Goal: Task Accomplishment & Management: Use online tool/utility

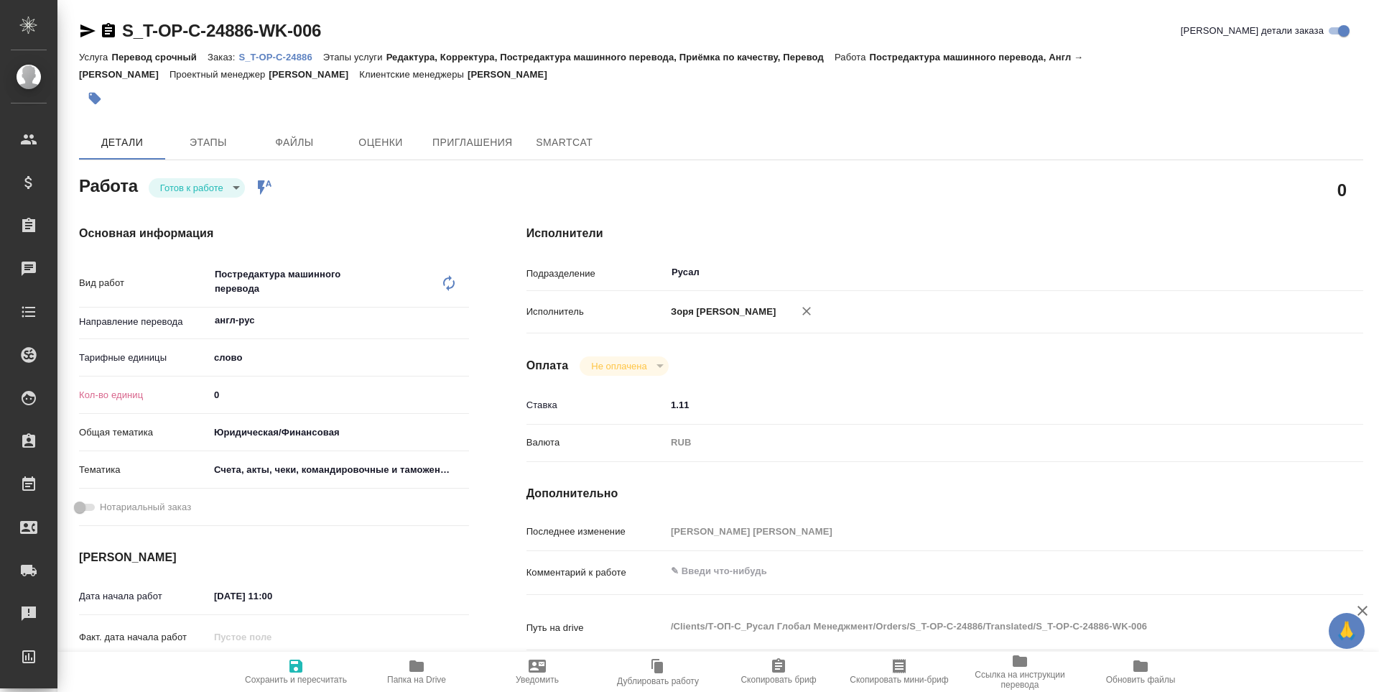
type textarea "x"
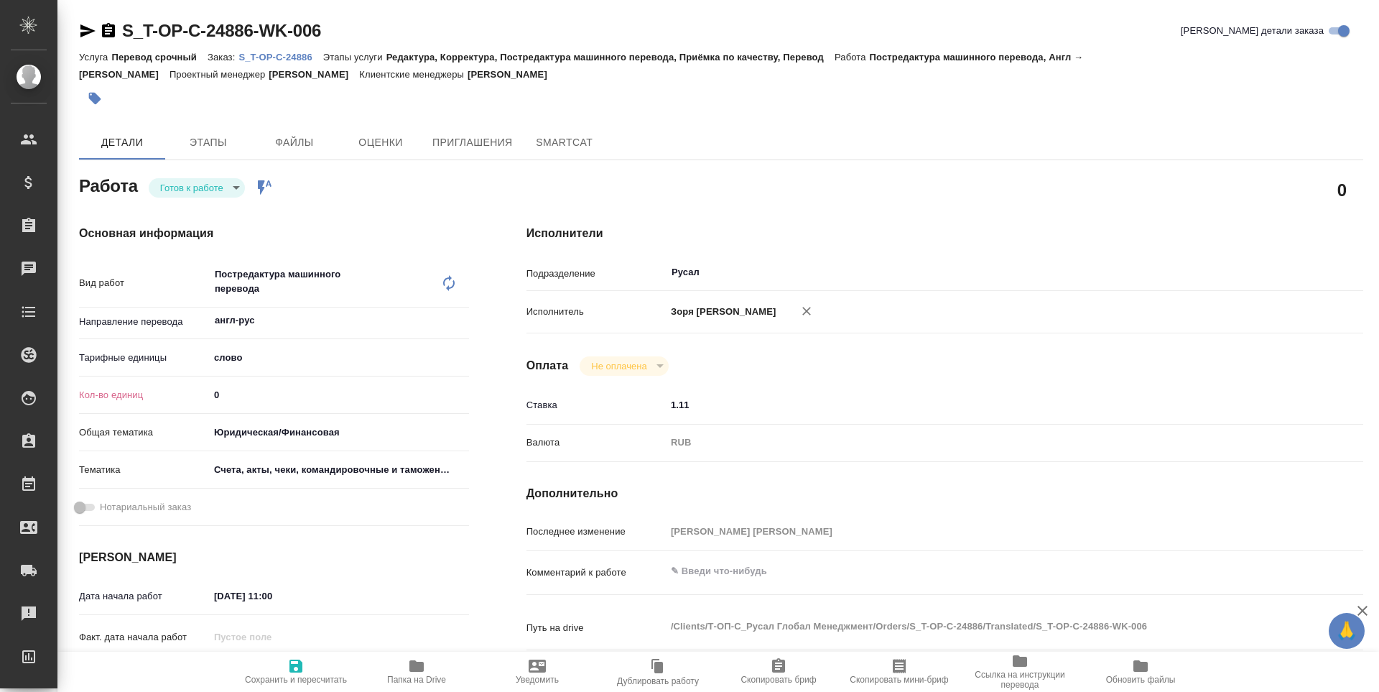
type textarea "x"
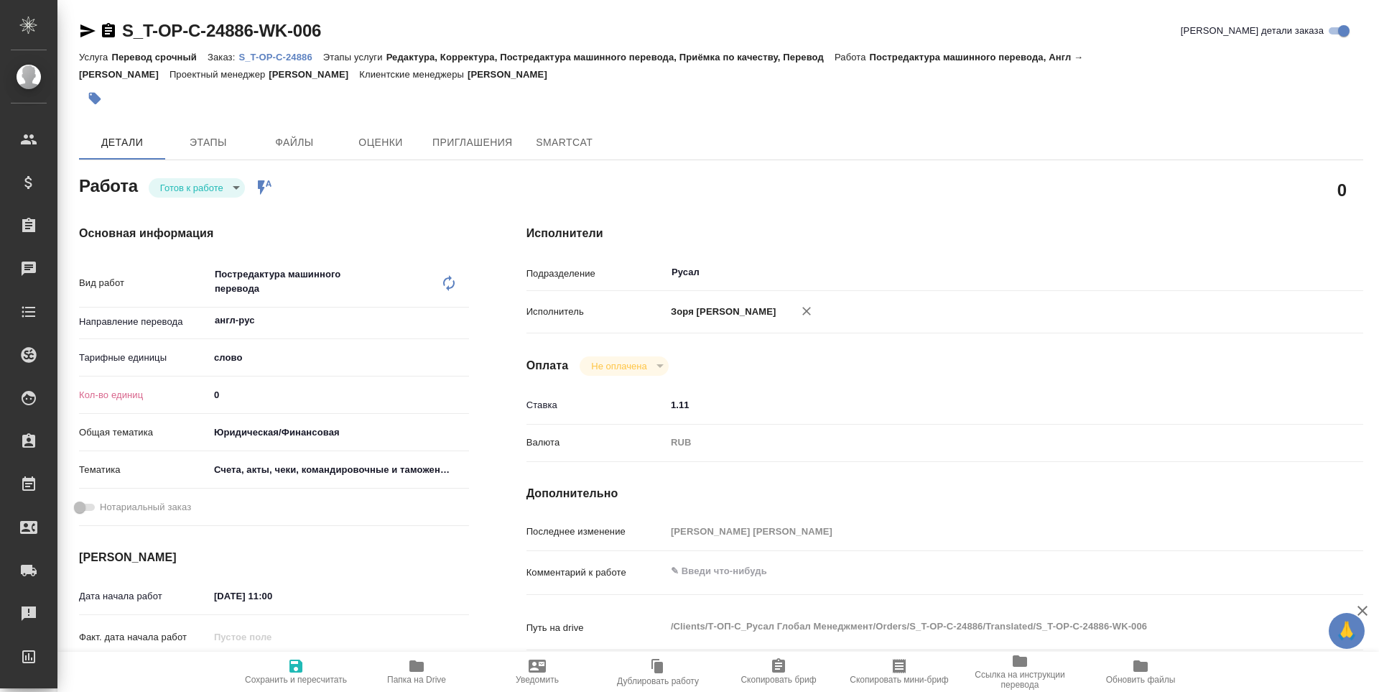
type textarea "x"
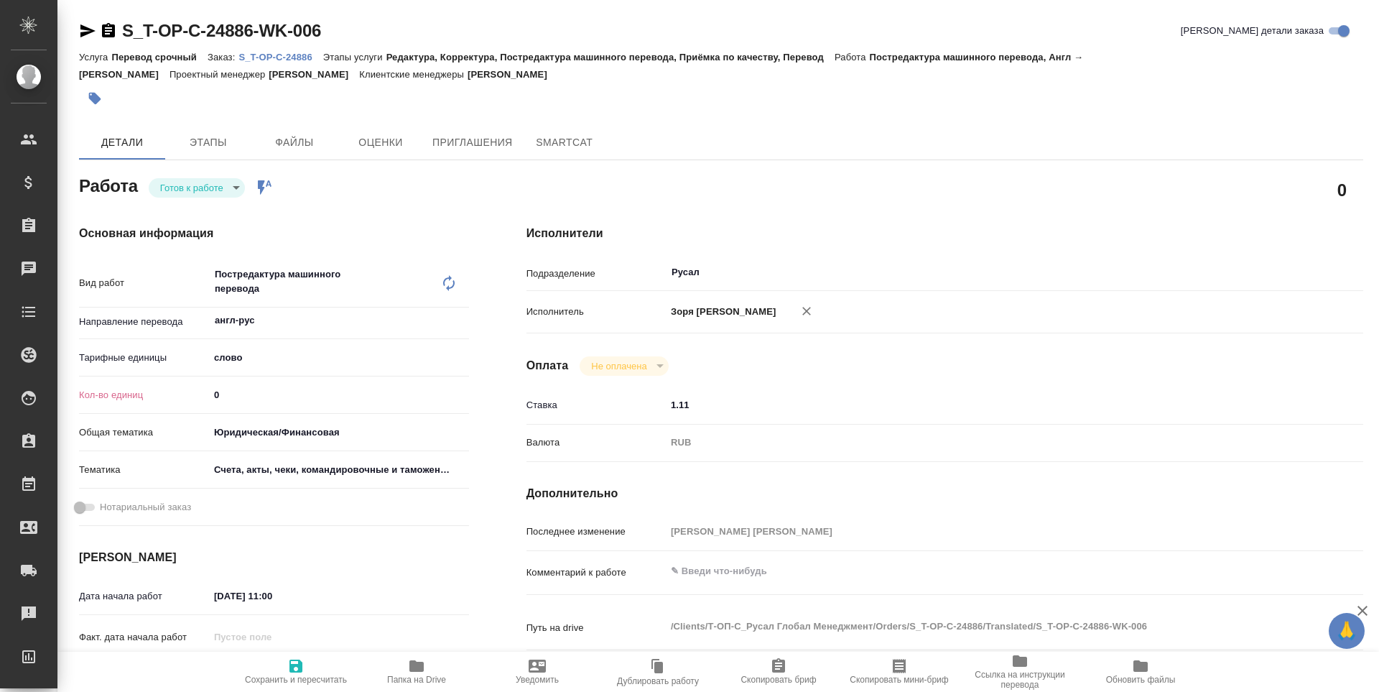
type textarea "x"
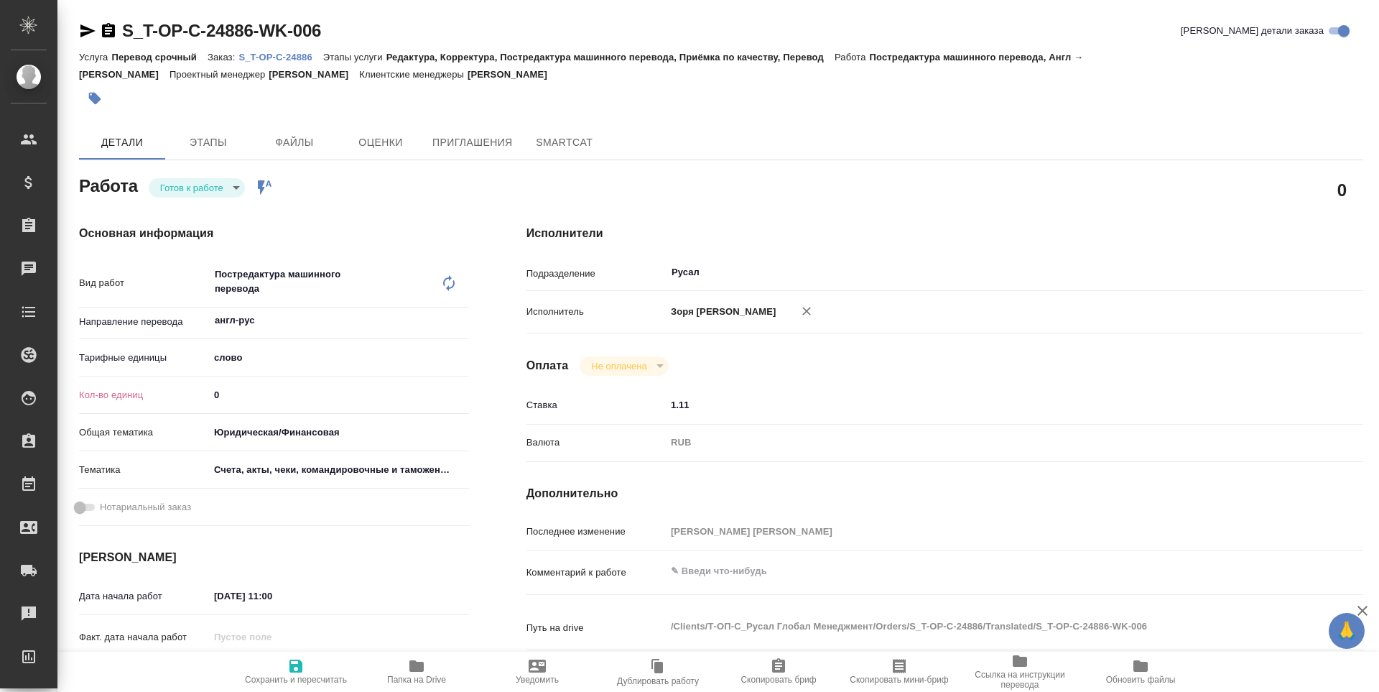
type textarea "x"
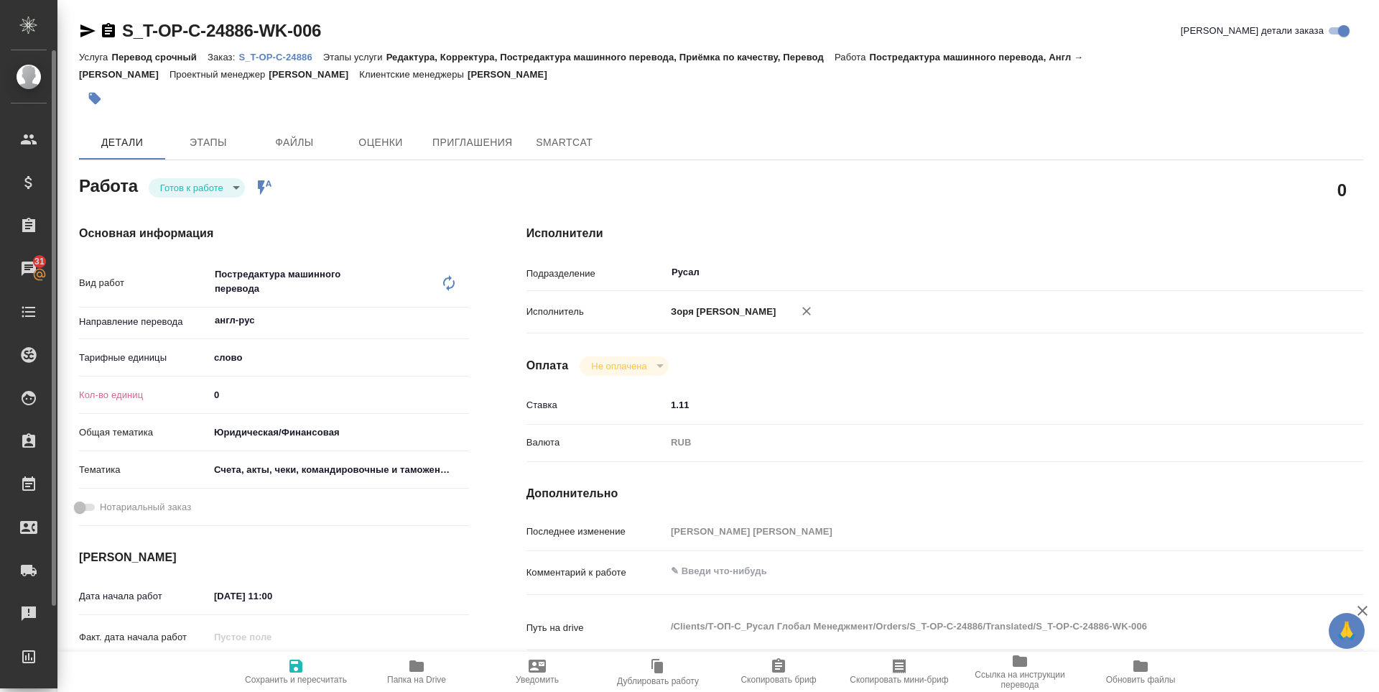
type textarea "x"
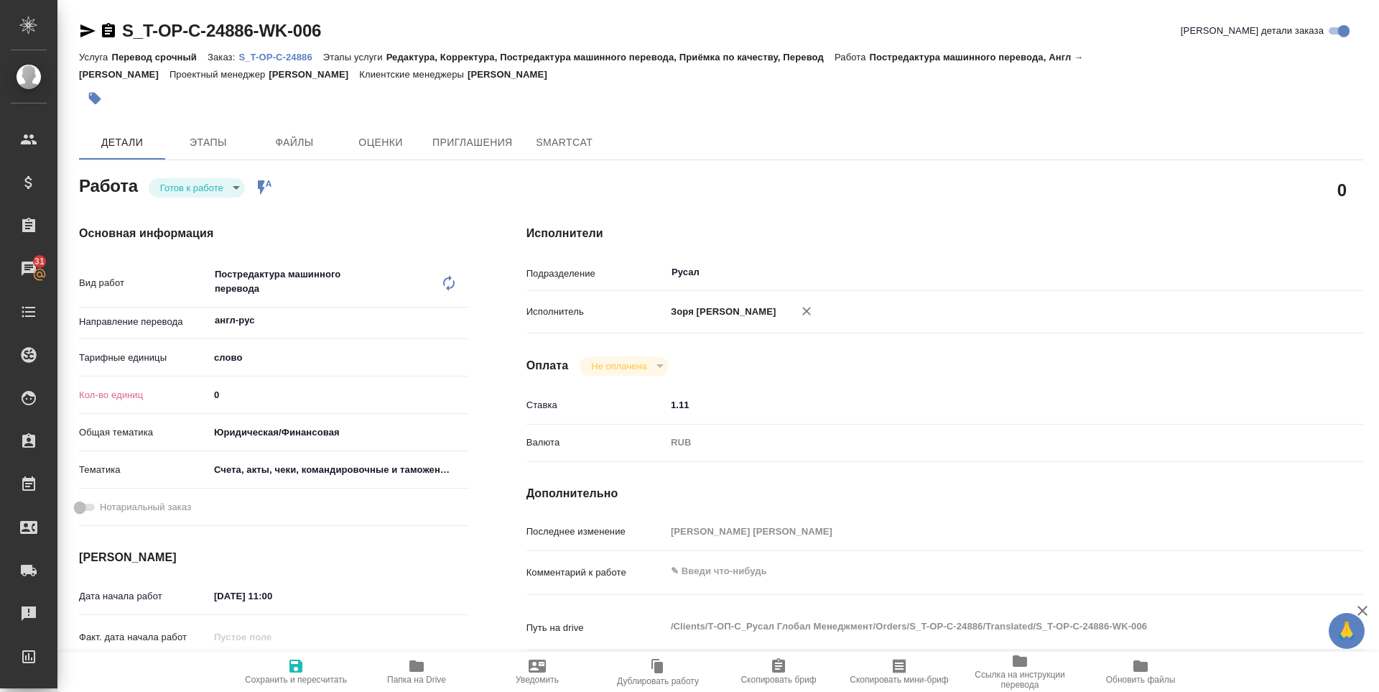
type textarea "x"
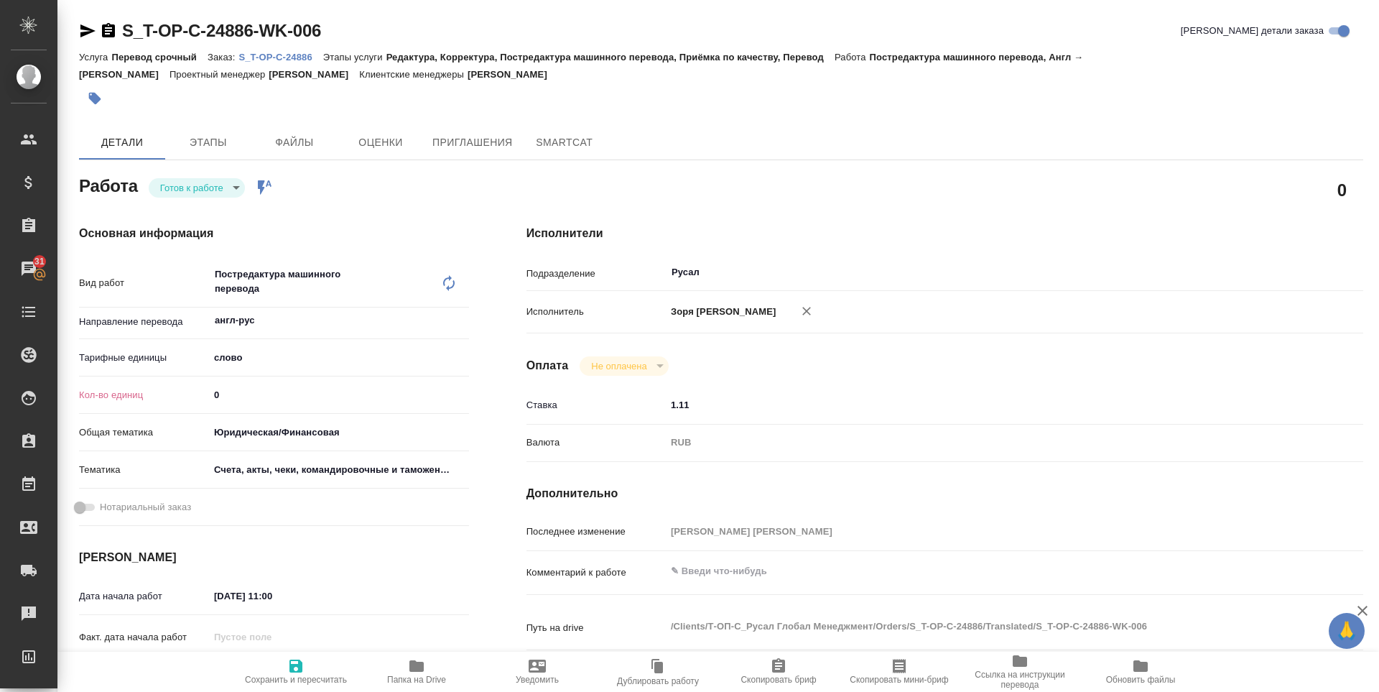
type textarea "x"
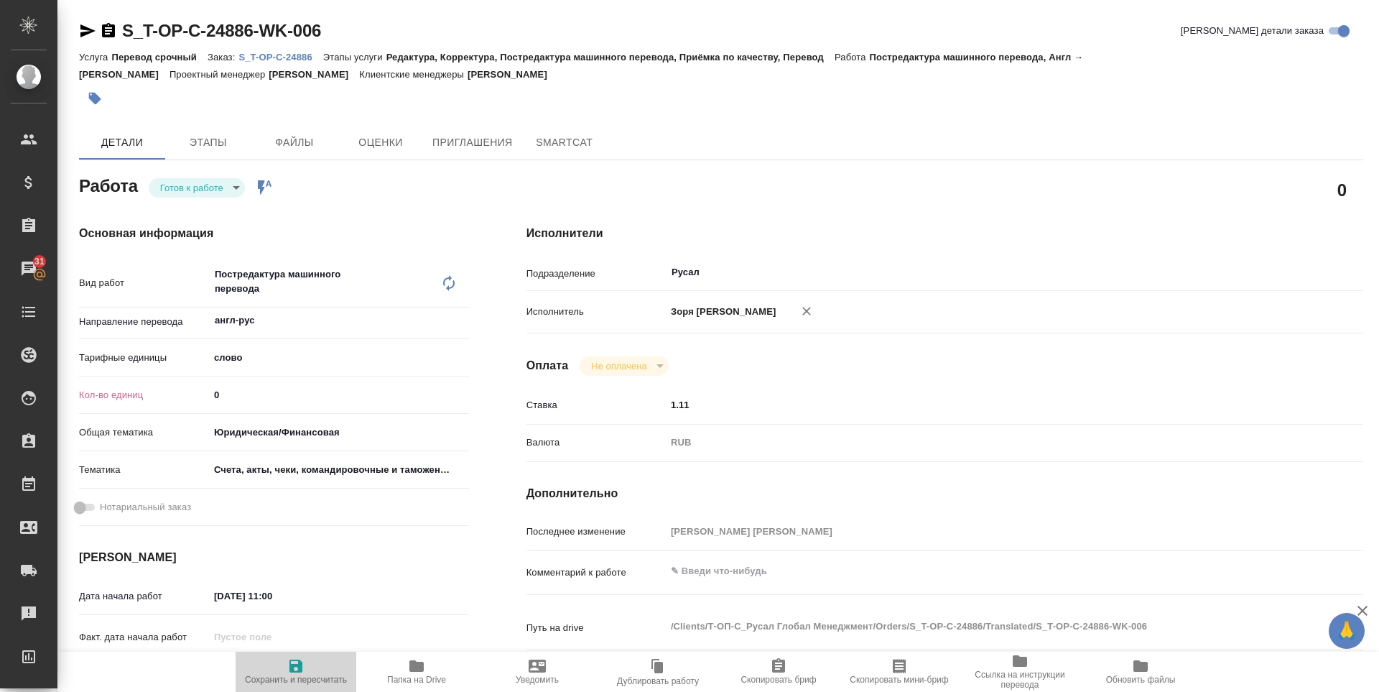
click at [287, 678] on span "Сохранить и пересчитать" at bounding box center [296, 679] width 102 height 10
type textarea "x"
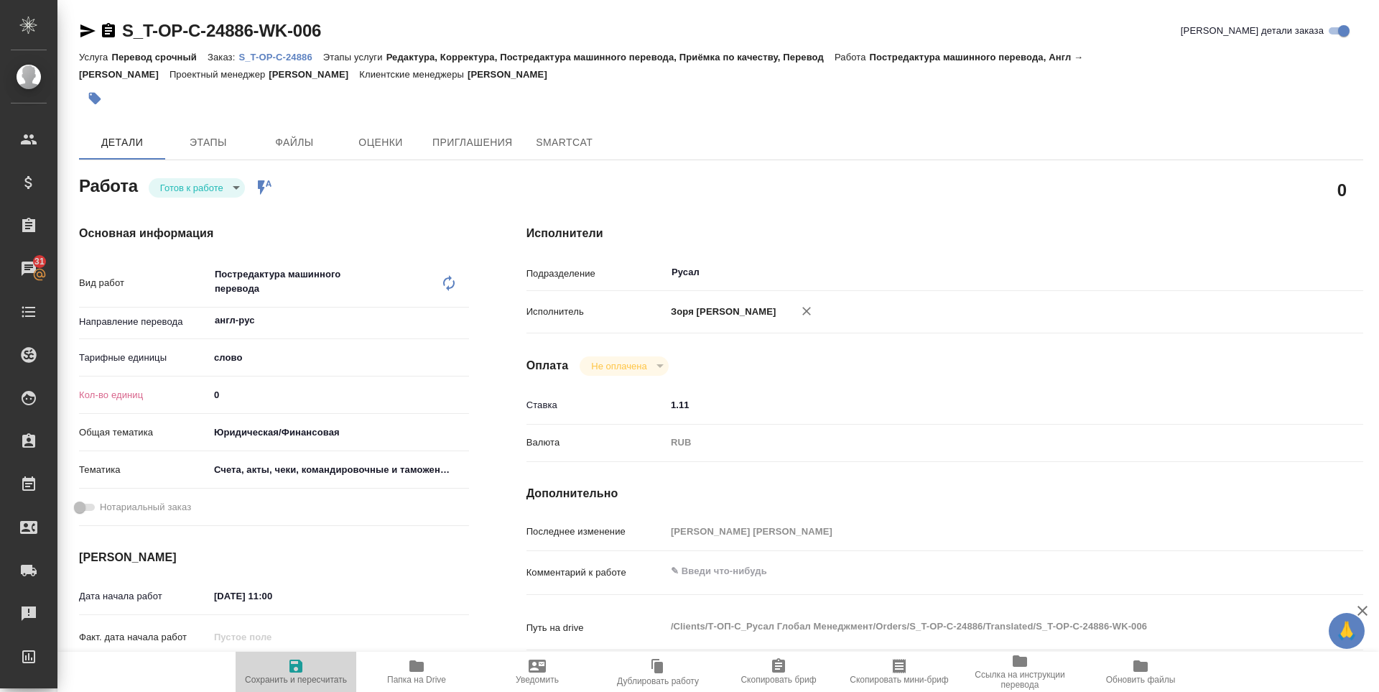
type textarea "x"
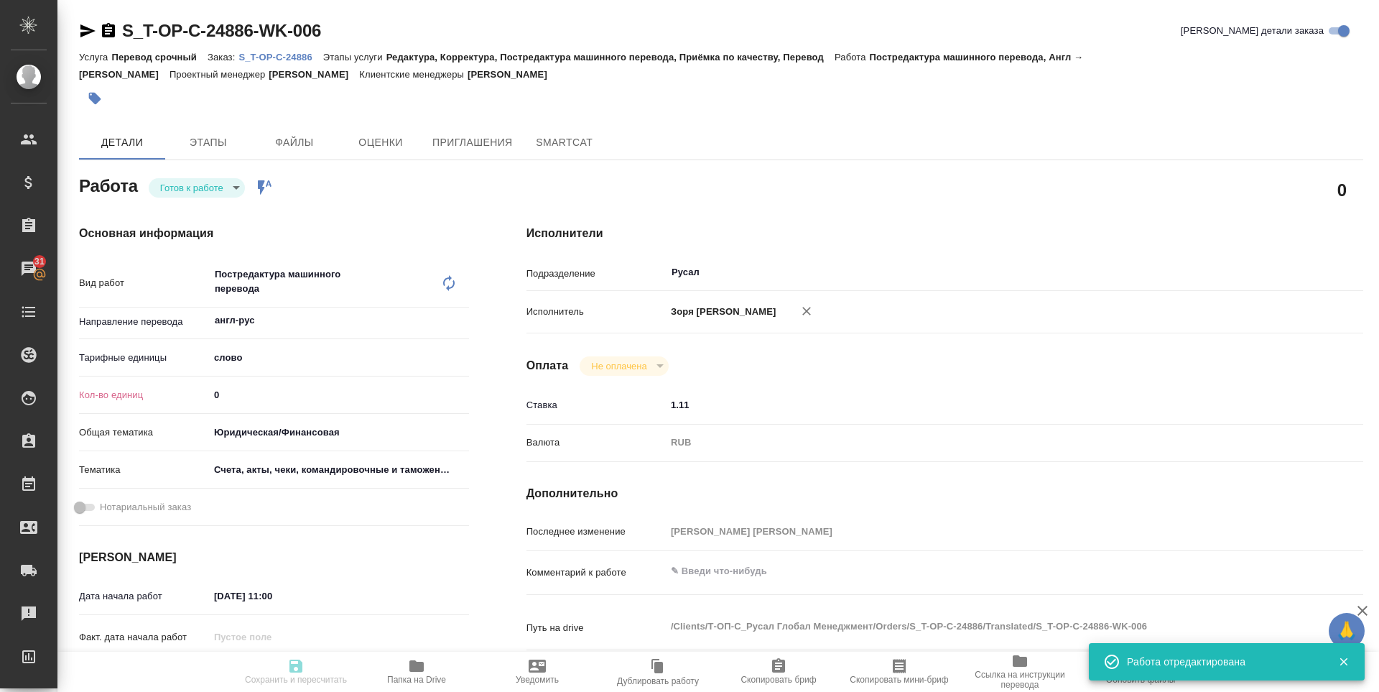
type textarea "x"
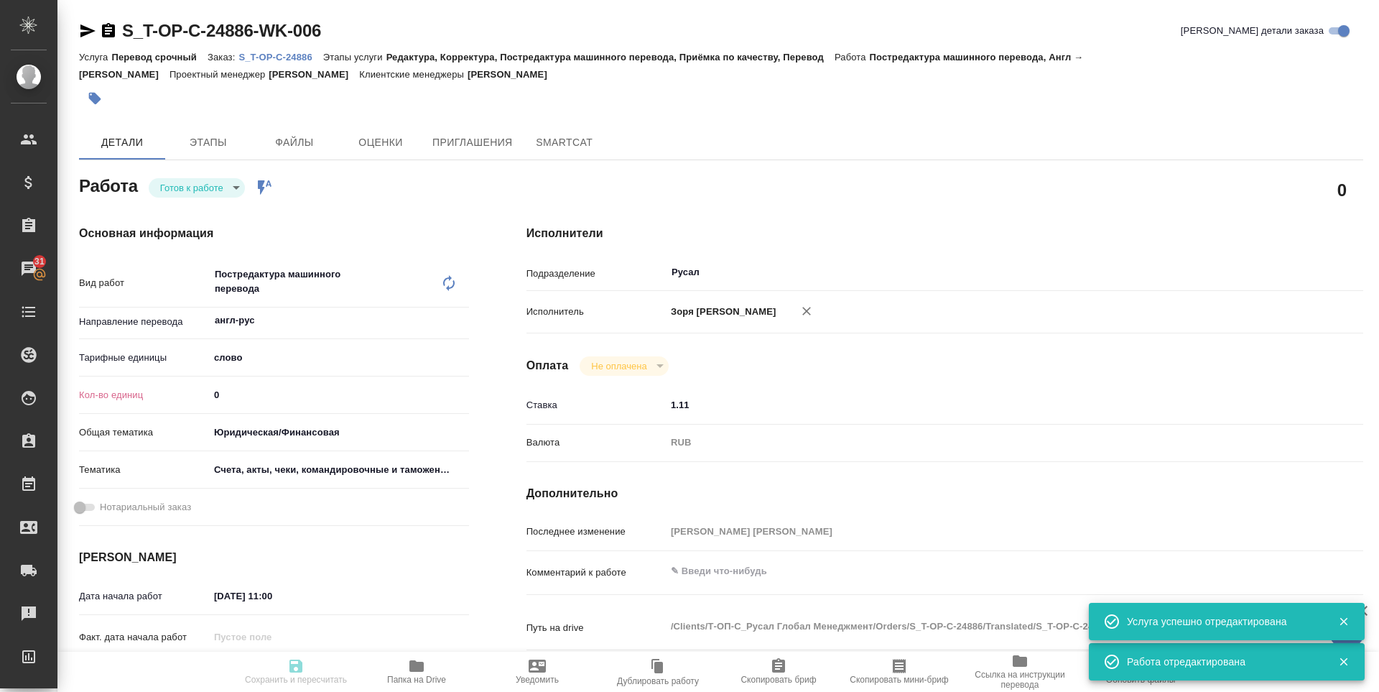
type input "readyForWork"
type textarea "Постредактура машинного перевода"
type textarea "x"
type input "англ-рус"
type input "5a8b1489cc6b4906c91bfd90"
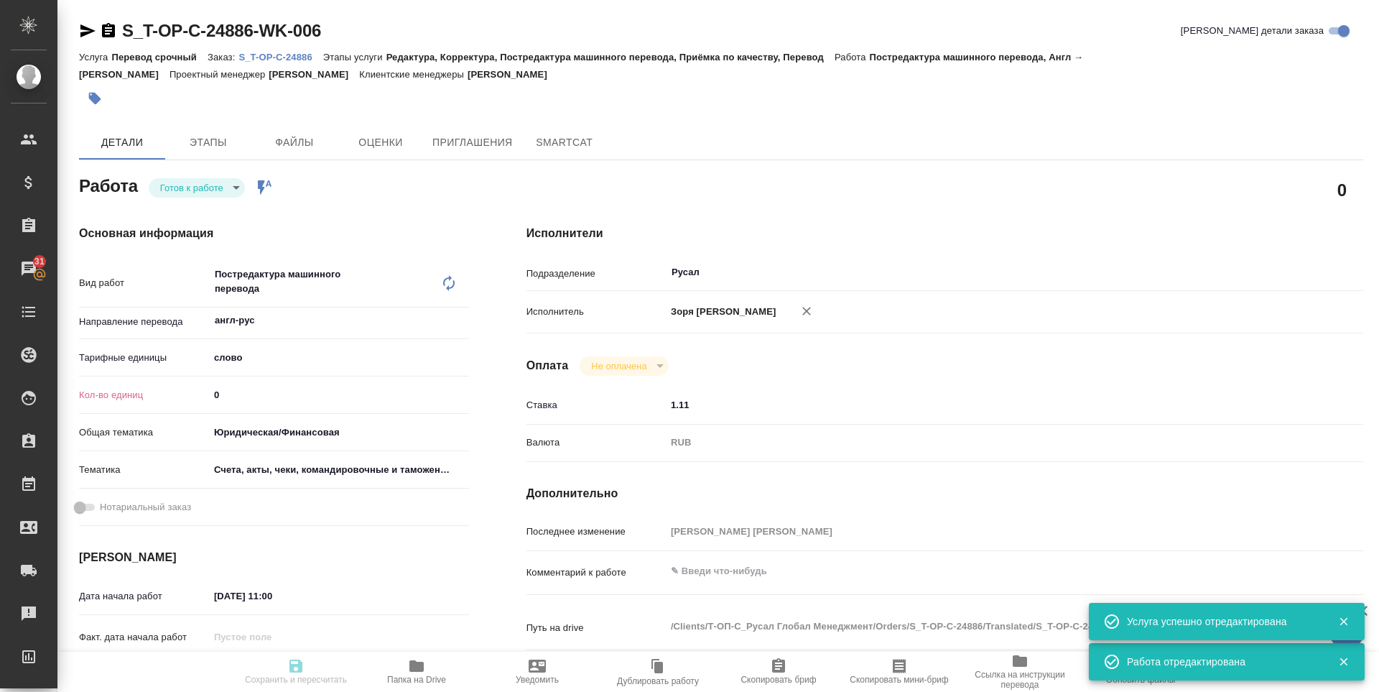
type input "0"
type input "yr-fn"
type input "5f647205b73bc97568ca66c0"
type input "22.08.2025 11:00"
type input "22.08.2025 14:00"
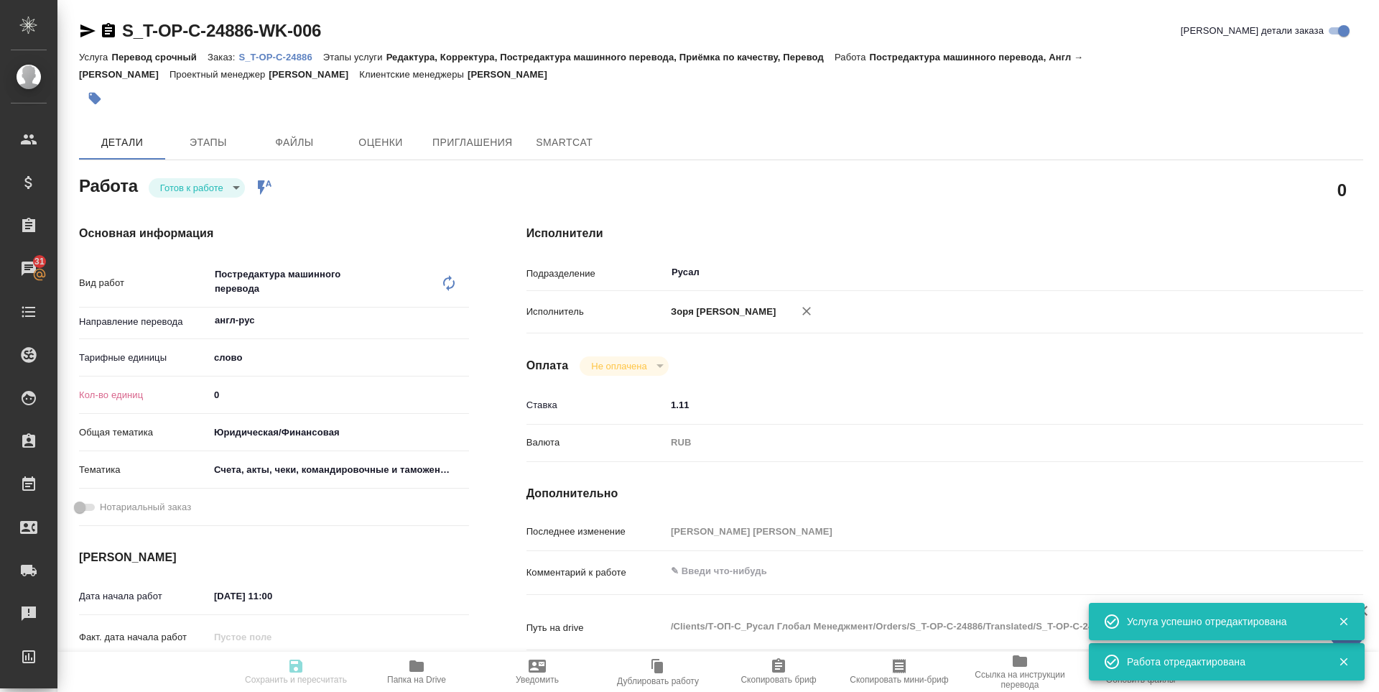
type input "22.08.2025 14:30"
type input "Русал"
type input "notPayed"
type input "1.11"
type input "RUB"
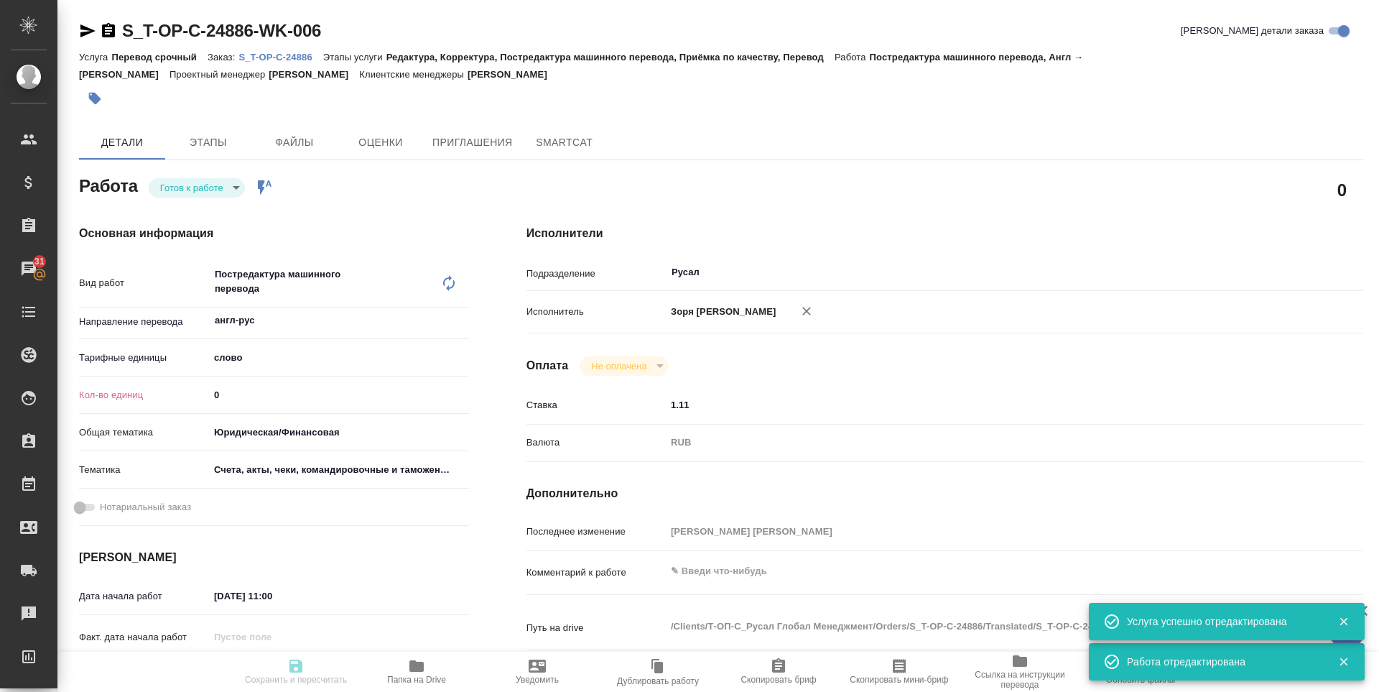
type input "[PERSON_NAME] [PERSON_NAME]"
type textarea "x"
type textarea "/Clients/Т-ОП-С_Русал Глобал Менеджмент/Orders/S_T-OP-C-24886/Translated/S_T-OP…"
type textarea "x"
type input "S_T-OP-C-24886"
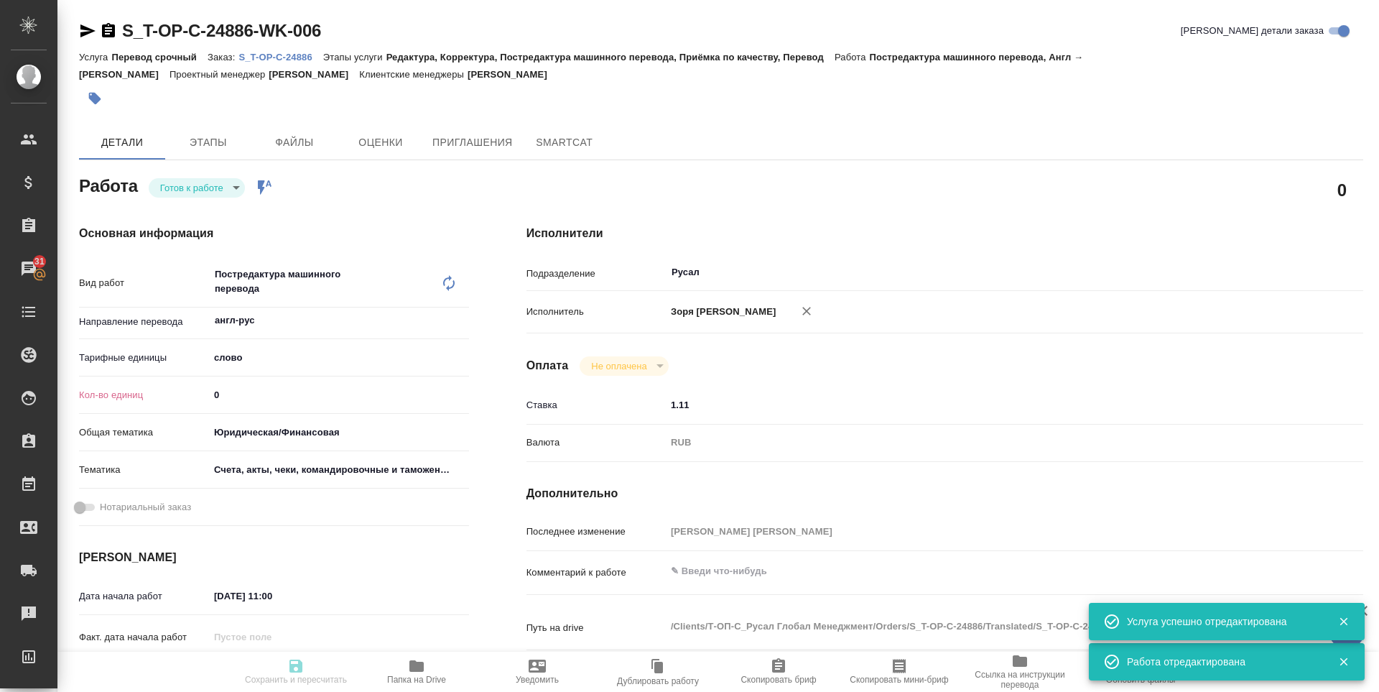
type input "Т-ОП-С-46513"
type input "Перевод срочный"
type input "Редактура, Корректура, Постредактура машинного перевода, Приёмка по качеству, П…"
type input "[PERSON_NAME]"
type input "/Clients/Т-ОП-С_Русал Глобал Менеджмент/Orders/S_T-OP-C-24886"
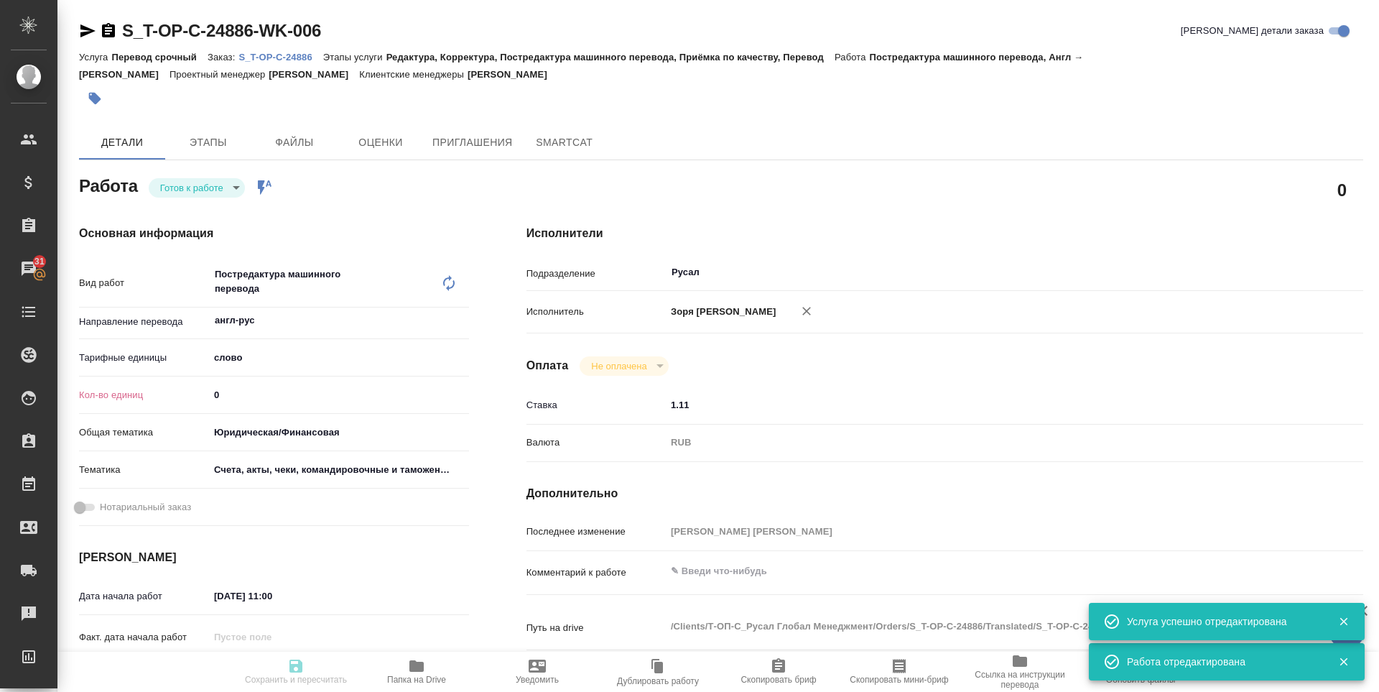
type textarea "x"
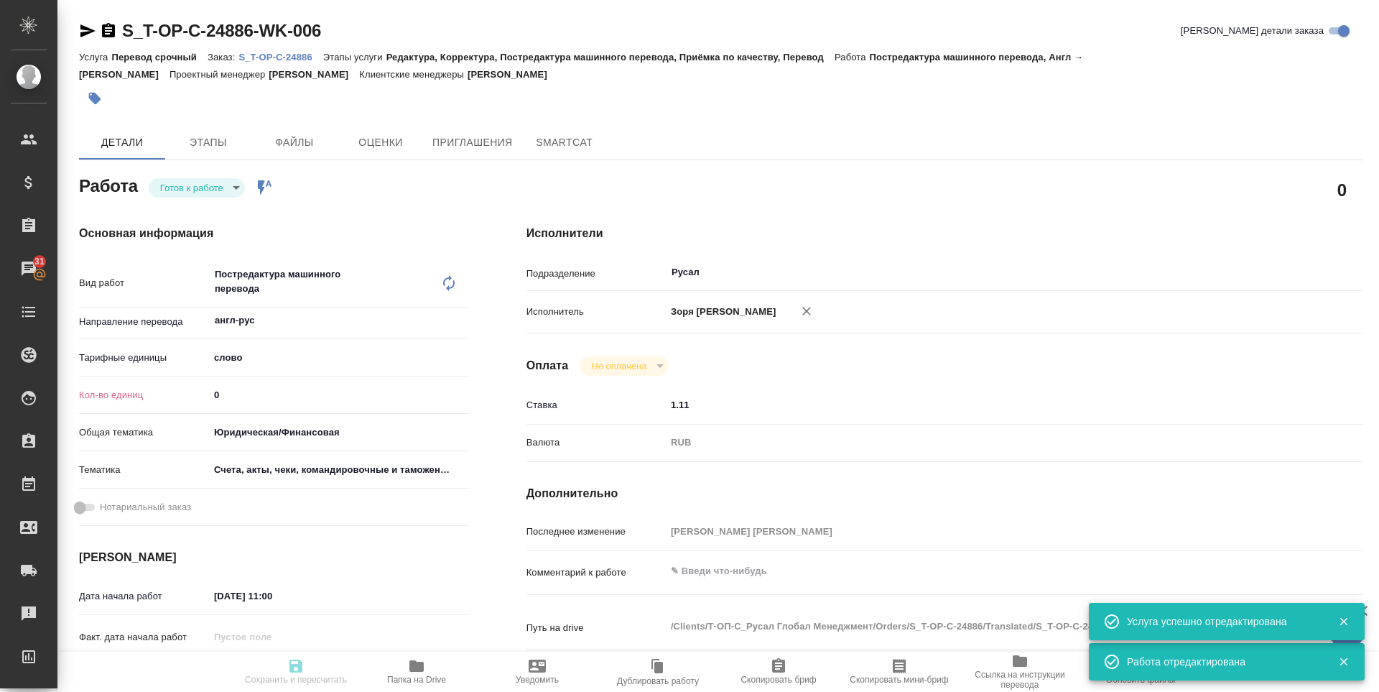
type textarea "x"
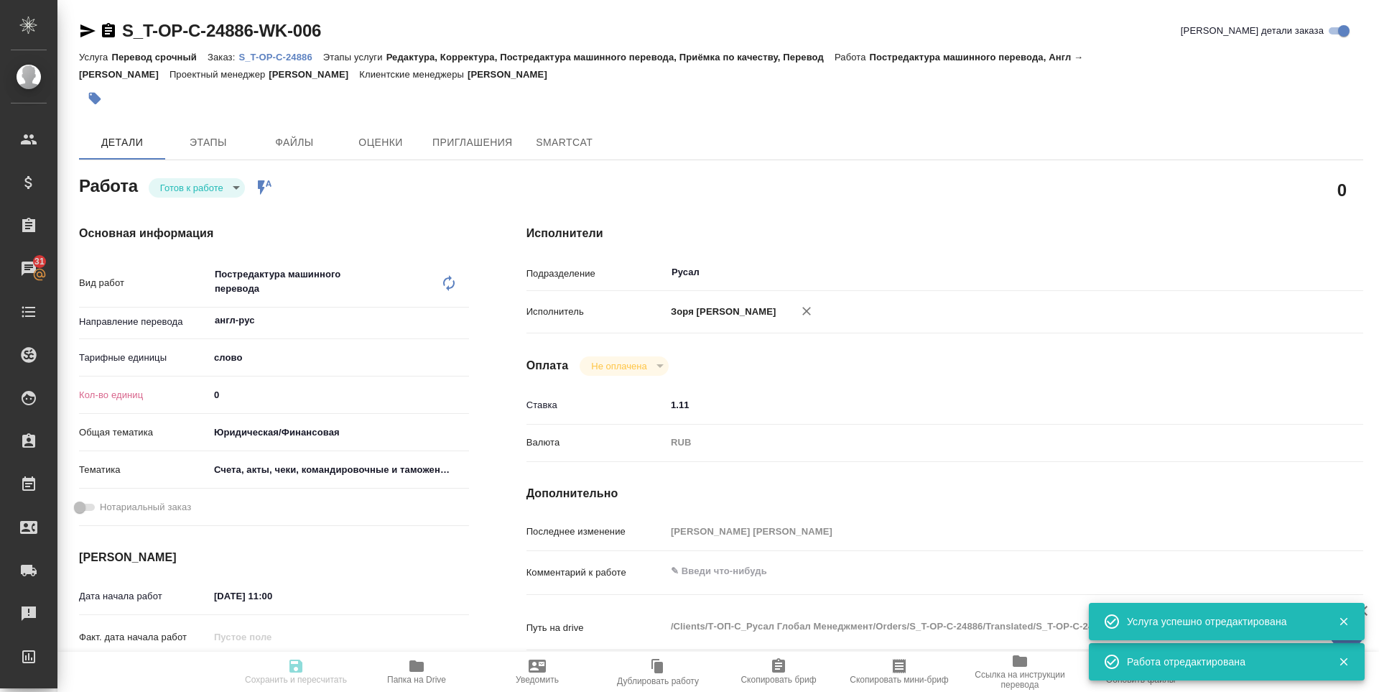
type textarea "x"
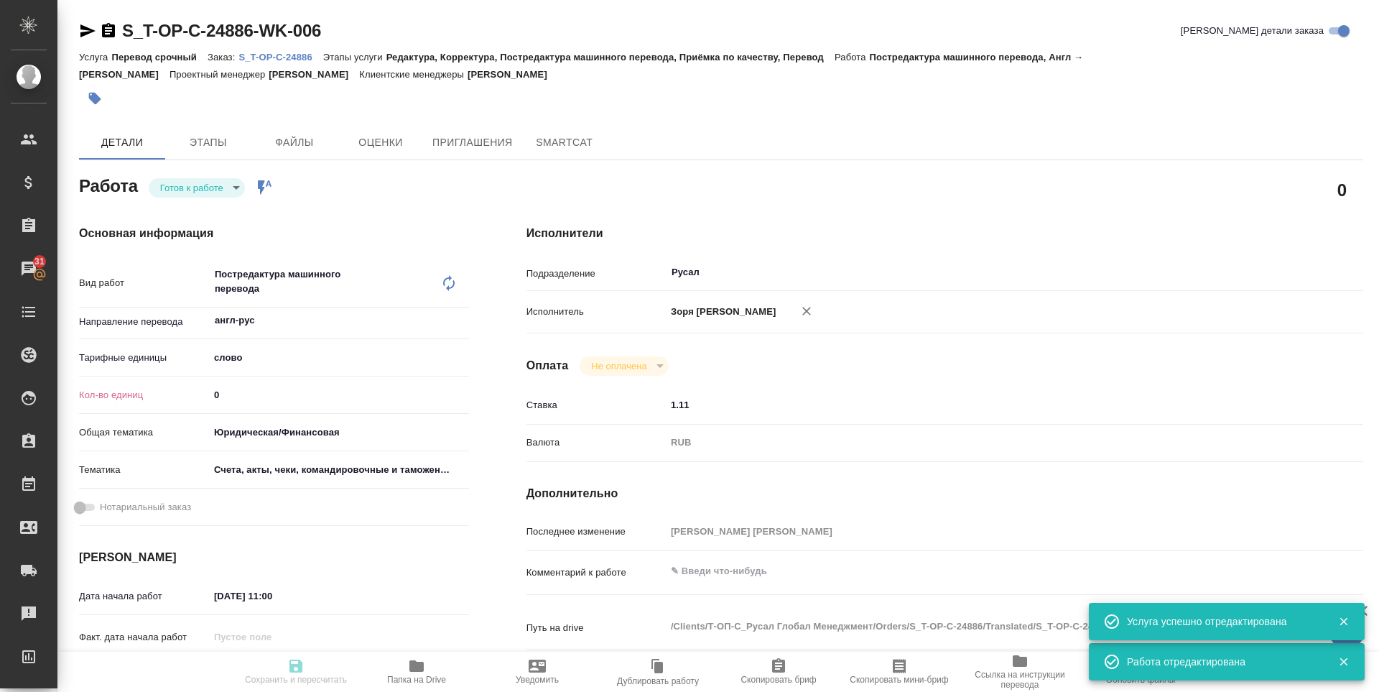
type textarea "x"
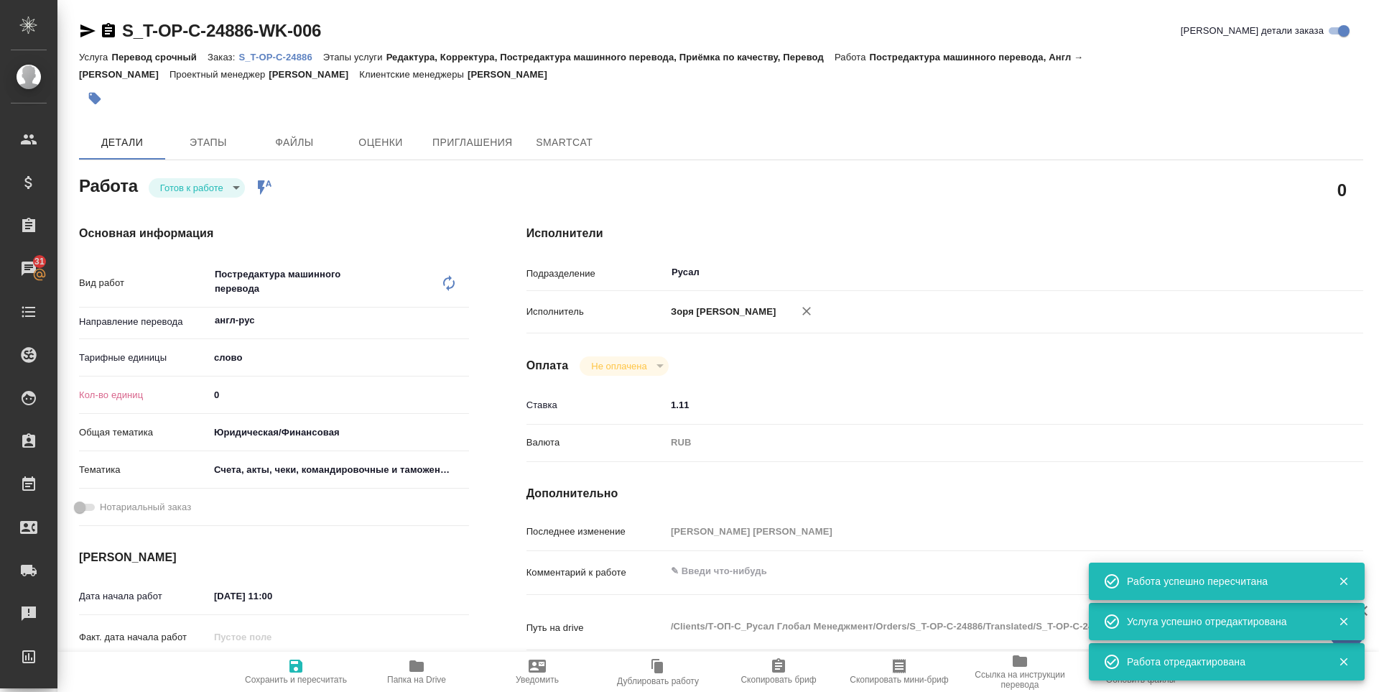
type input "readyForWork"
type textarea "Постредактура машинного перевода"
type textarea "x"
type input "англ-рус"
type input "5a8b1489cc6b4906c91bfd90"
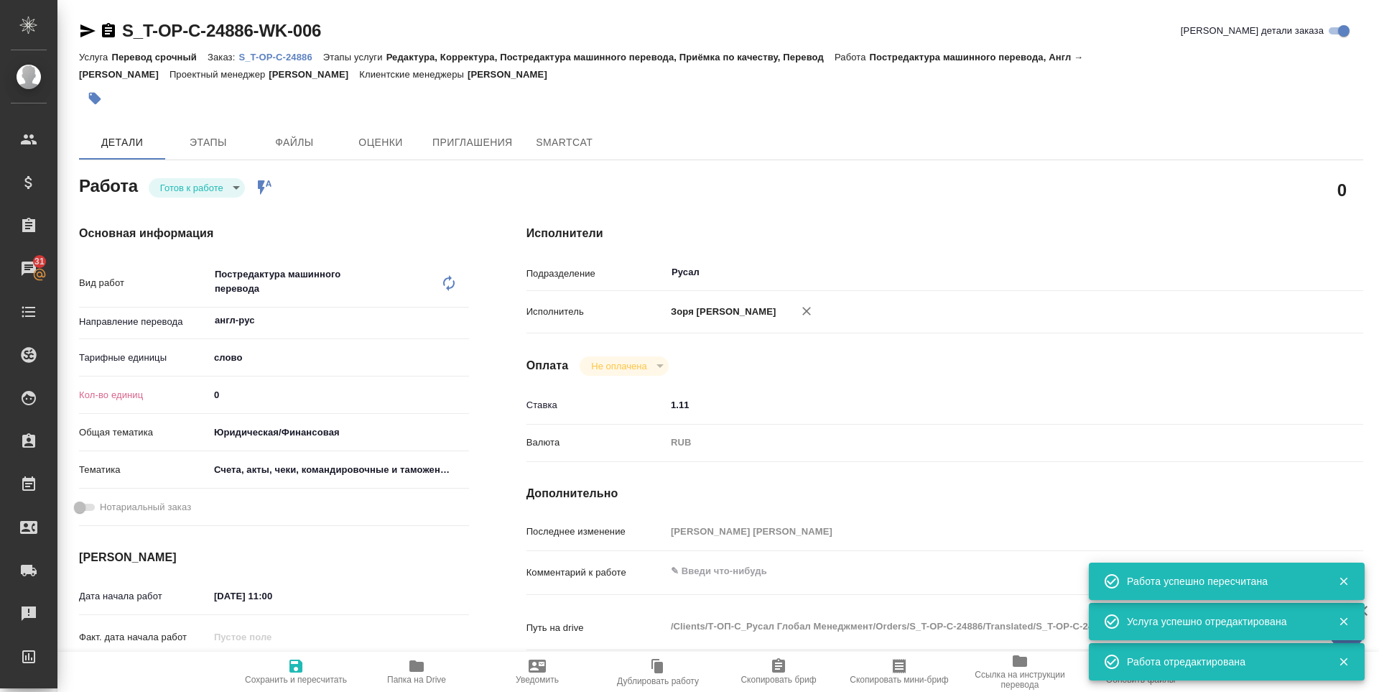
type input "0"
type input "yr-fn"
type input "5f647205b73bc97568ca66c0"
type input "22.08.2025 11:00"
type input "22.08.2025 14:00"
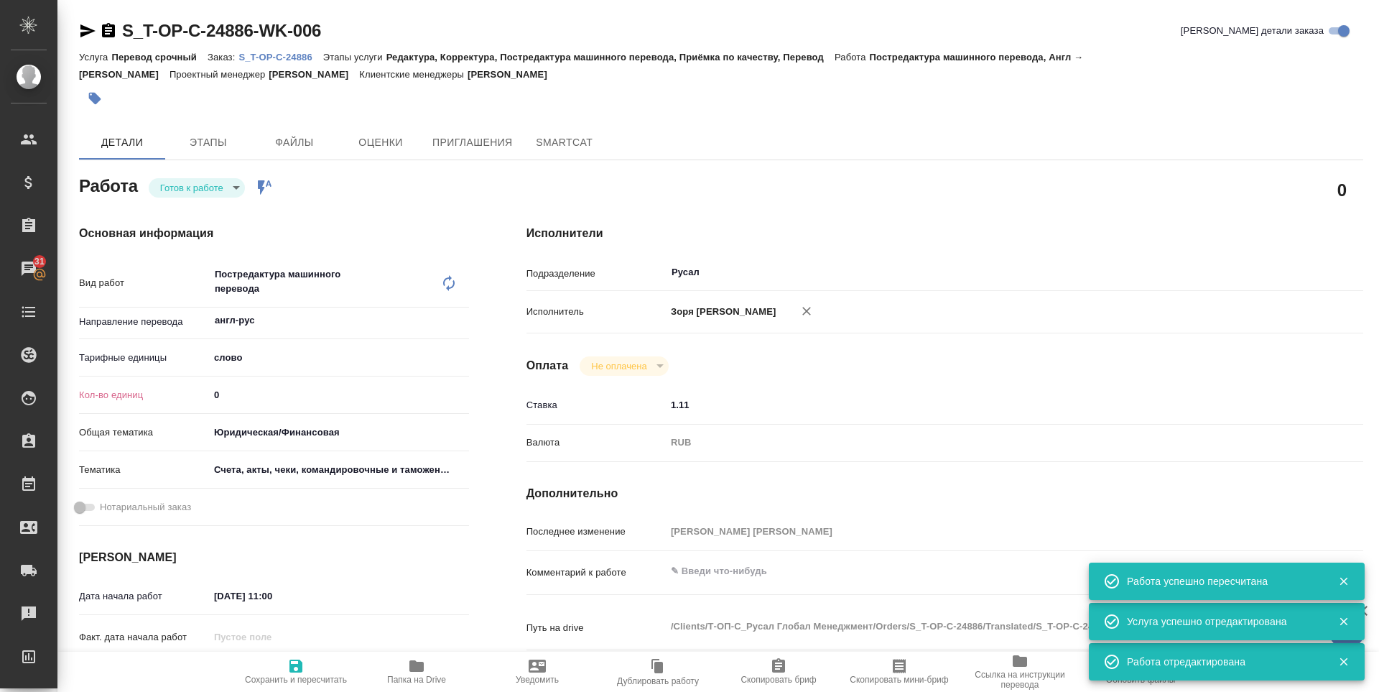
type input "22.08.2025 14:30"
type input "Русал"
type input "notPayed"
type input "1.11"
type input "RUB"
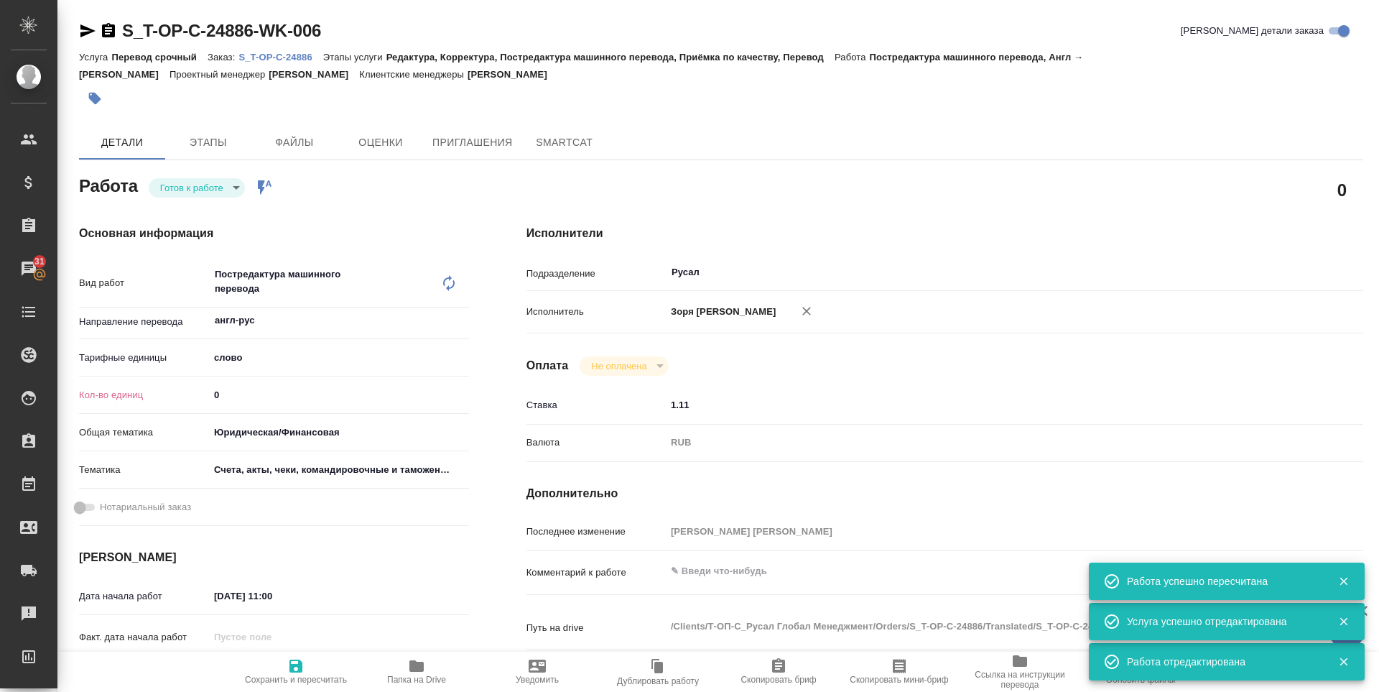
type input "[PERSON_NAME] [PERSON_NAME]"
type textarea "x"
type textarea "/Clients/Т-ОП-С_Русал Глобал Менеджмент/Orders/S_T-OP-C-24886/Translated/S_T-OP…"
type textarea "x"
type input "S_T-OP-C-24886"
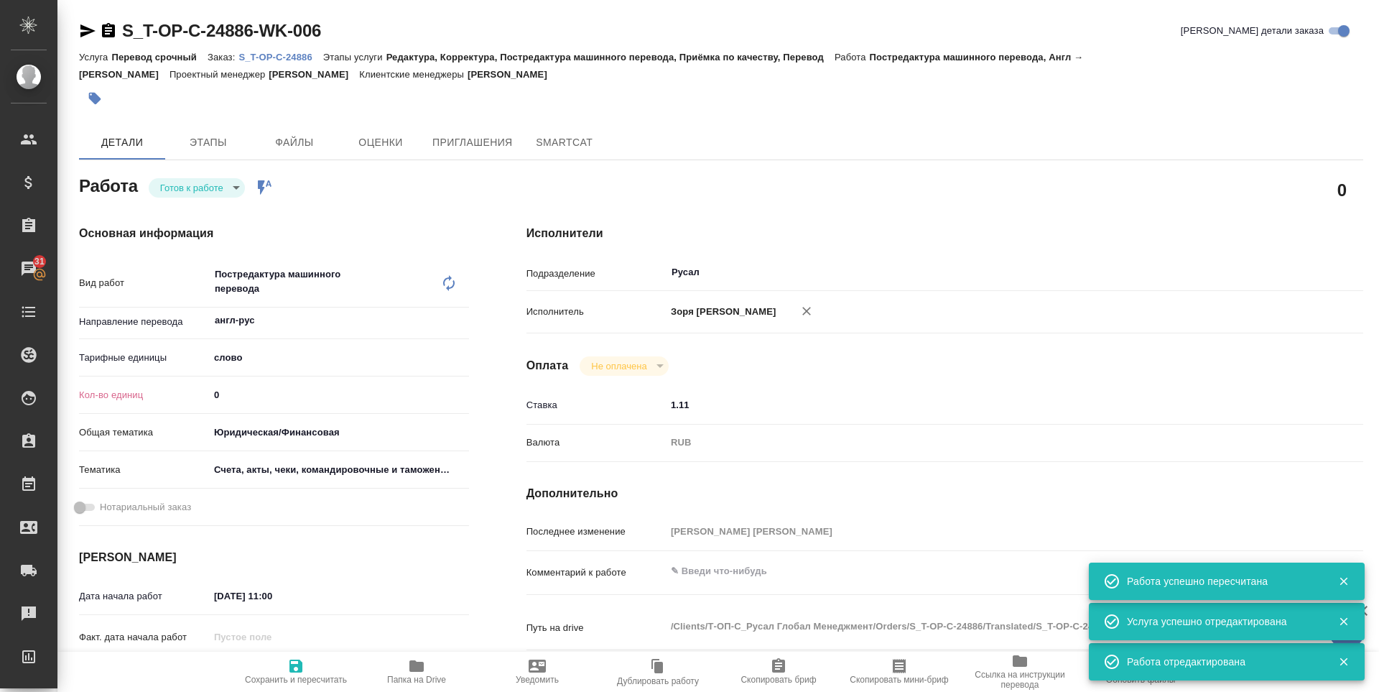
type input "Т-ОП-С-46513"
type input "Перевод срочный"
type input "Редактура, Корректура, Постредактура машинного перевода, Приёмка по качеству, П…"
type input "[PERSON_NAME]"
type input "/Clients/Т-ОП-С_Русал Глобал Менеджмент/Orders/S_T-OP-C-24886"
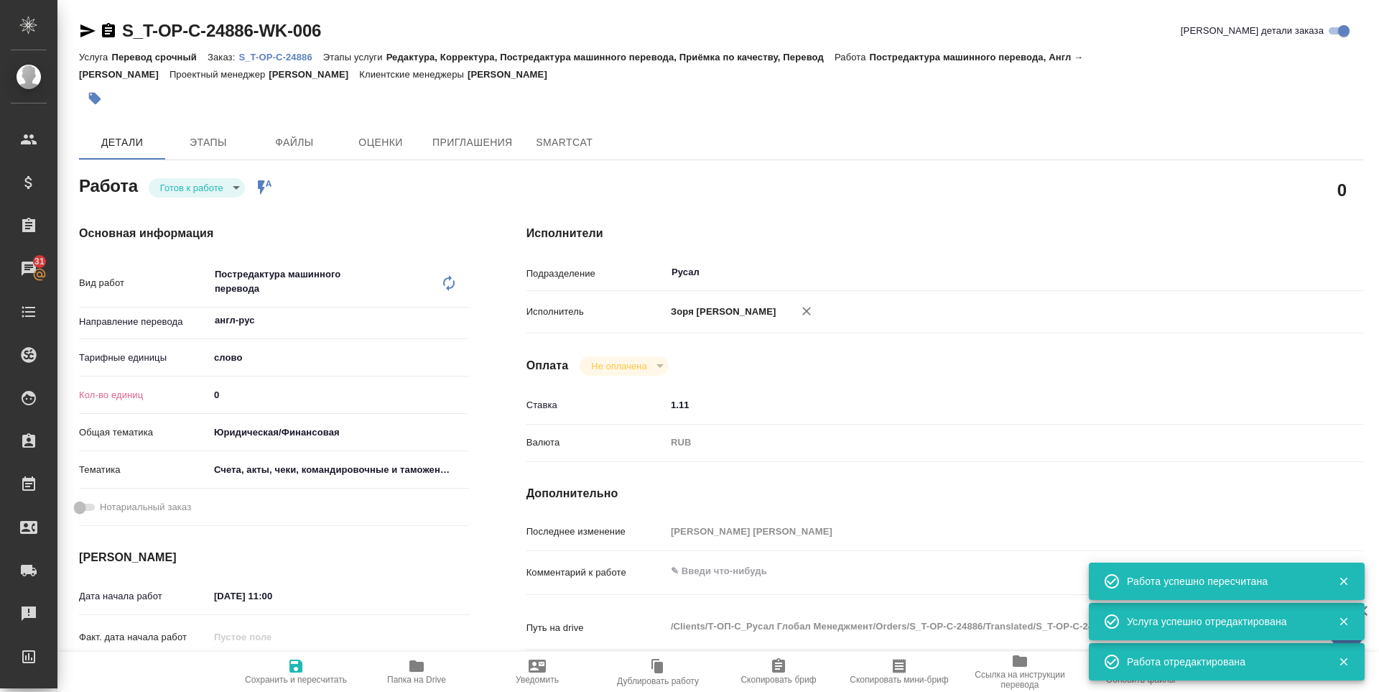
type textarea "x"
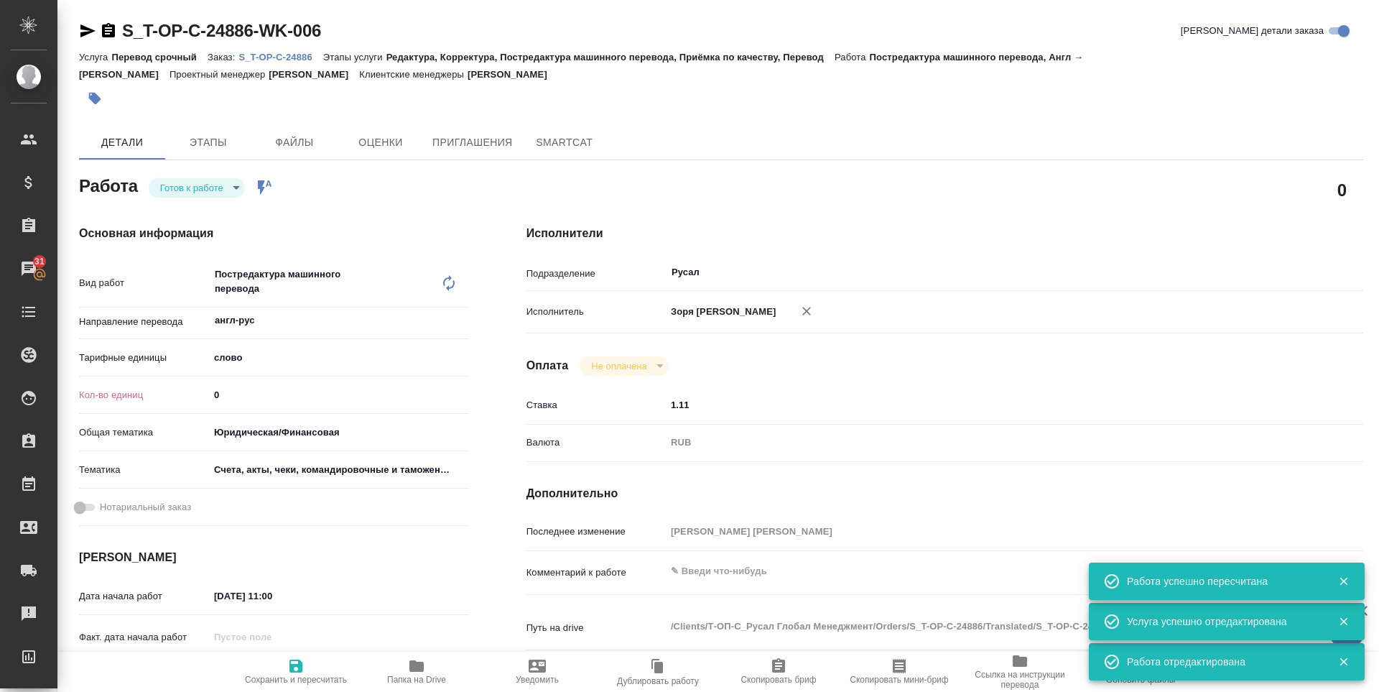
type textarea "x"
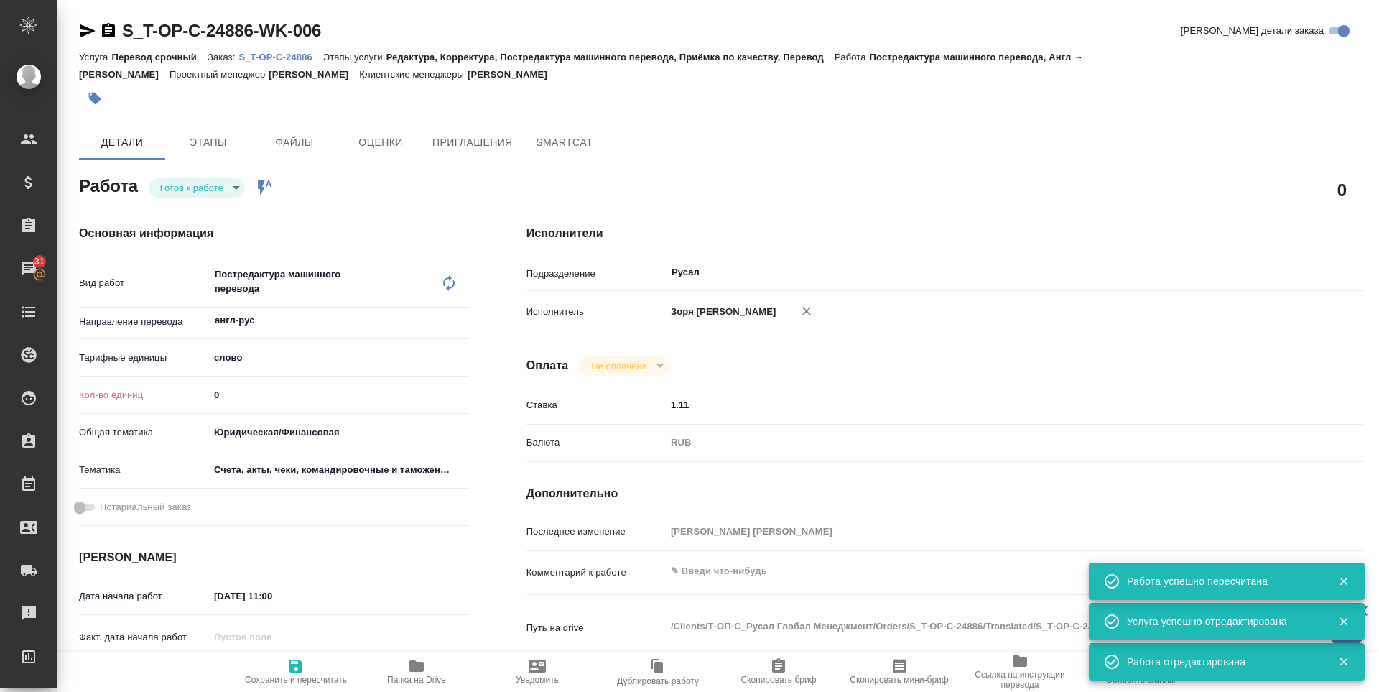
type textarea "x"
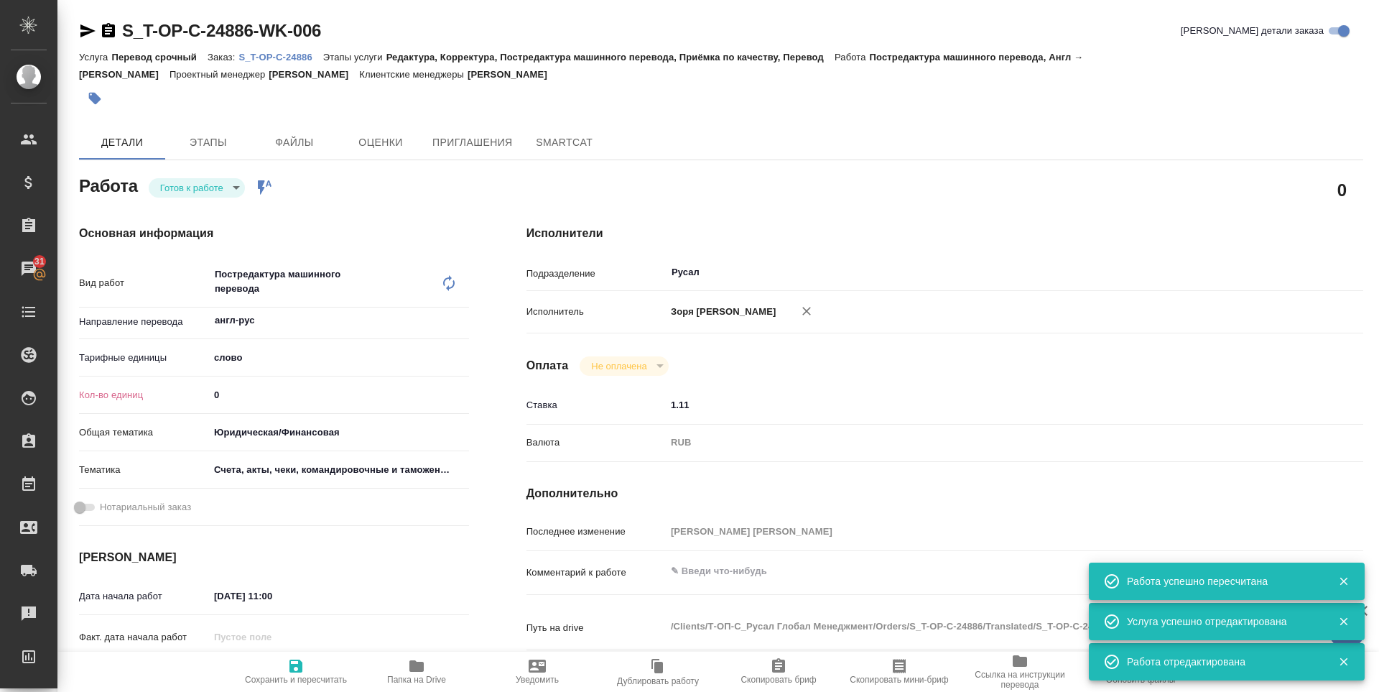
type textarea "x"
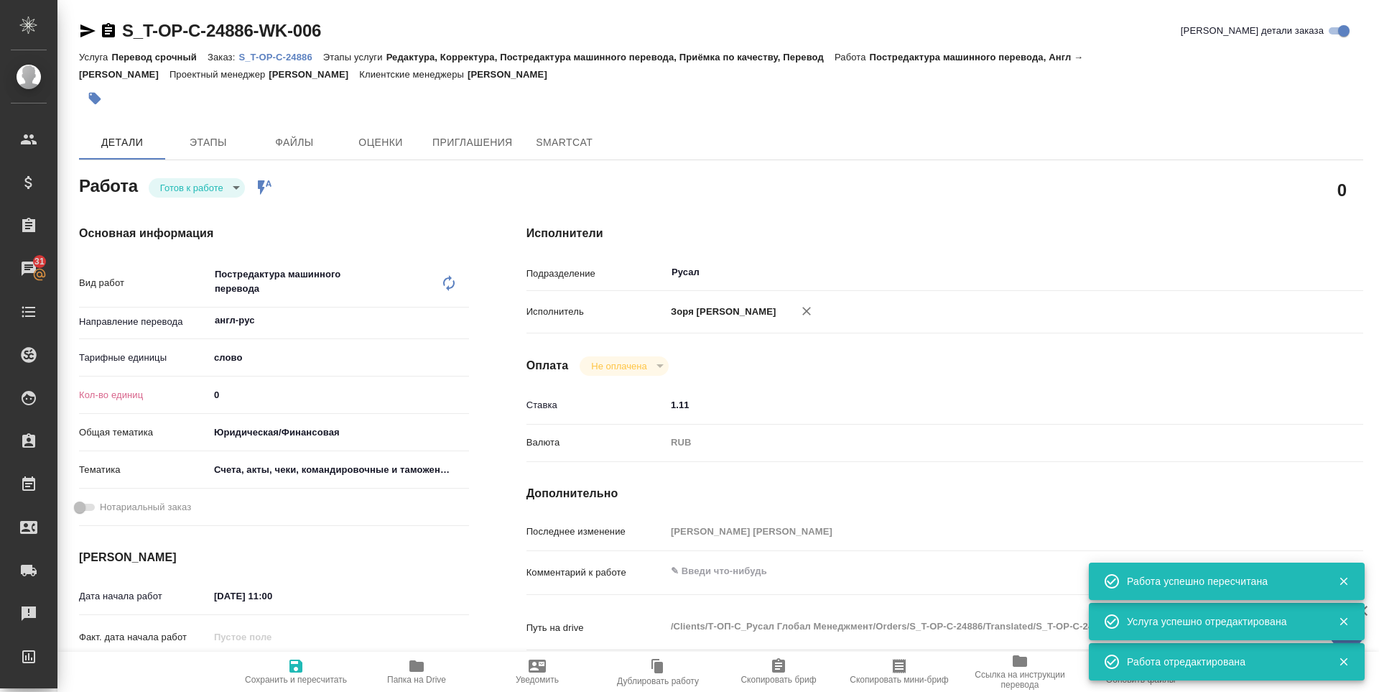
type textarea "x"
click at [219, 184] on body "🙏 .cls-1 fill:#fff; AWATERA Zoria Tatiana Клиенты Спецификации Заказы 31 Чаты T…" at bounding box center [689, 346] width 1379 height 692
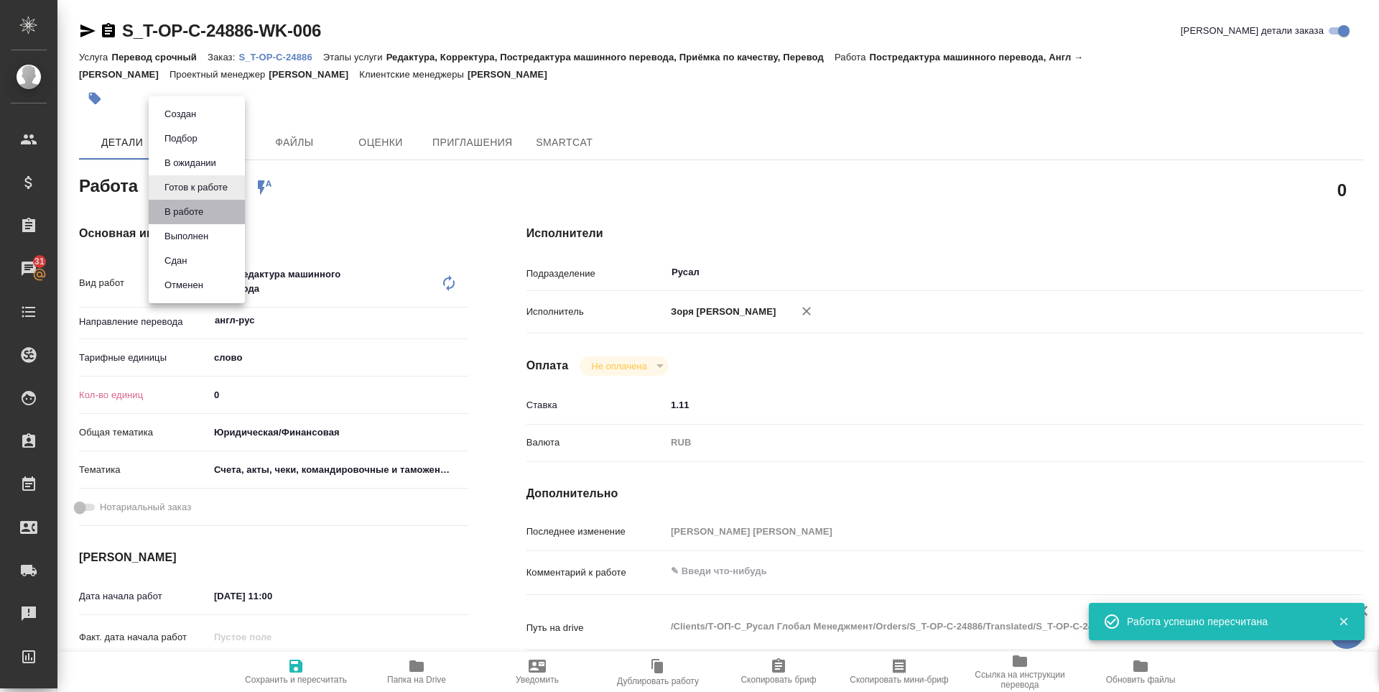
click at [205, 201] on li "В работе" at bounding box center [197, 212] width 96 height 24
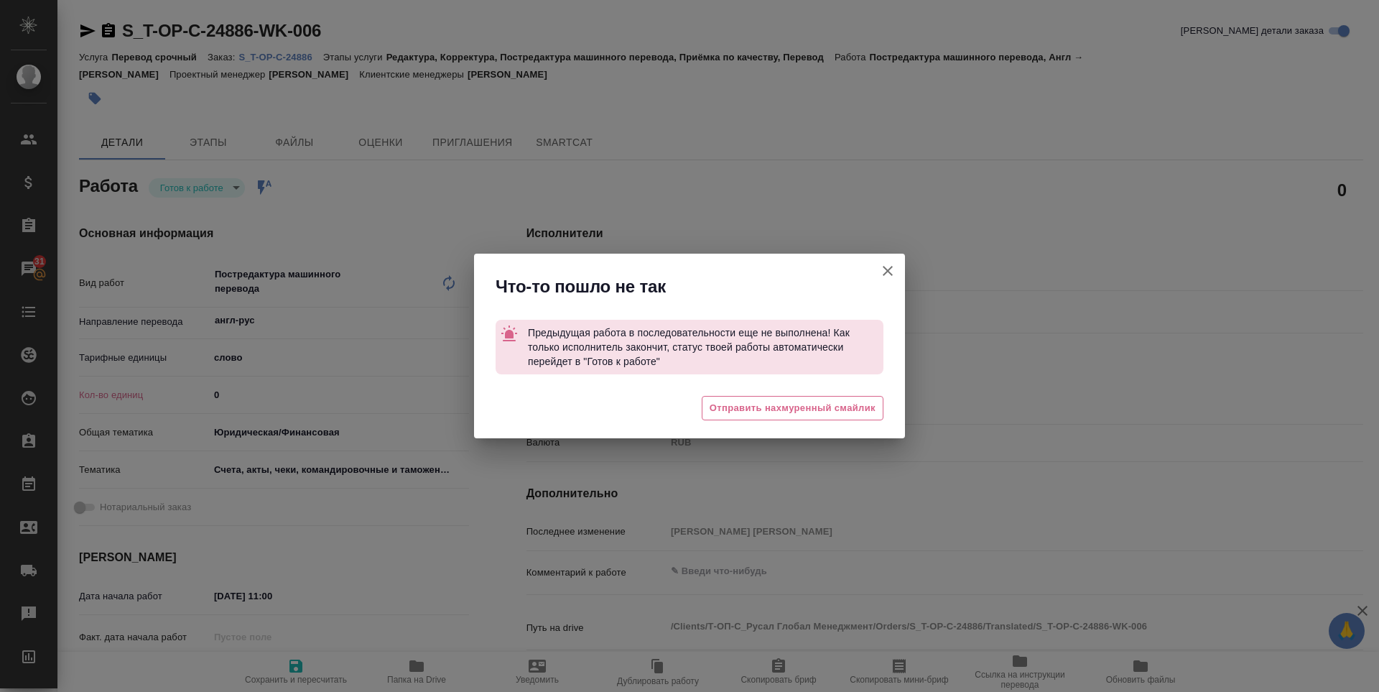
type textarea "x"
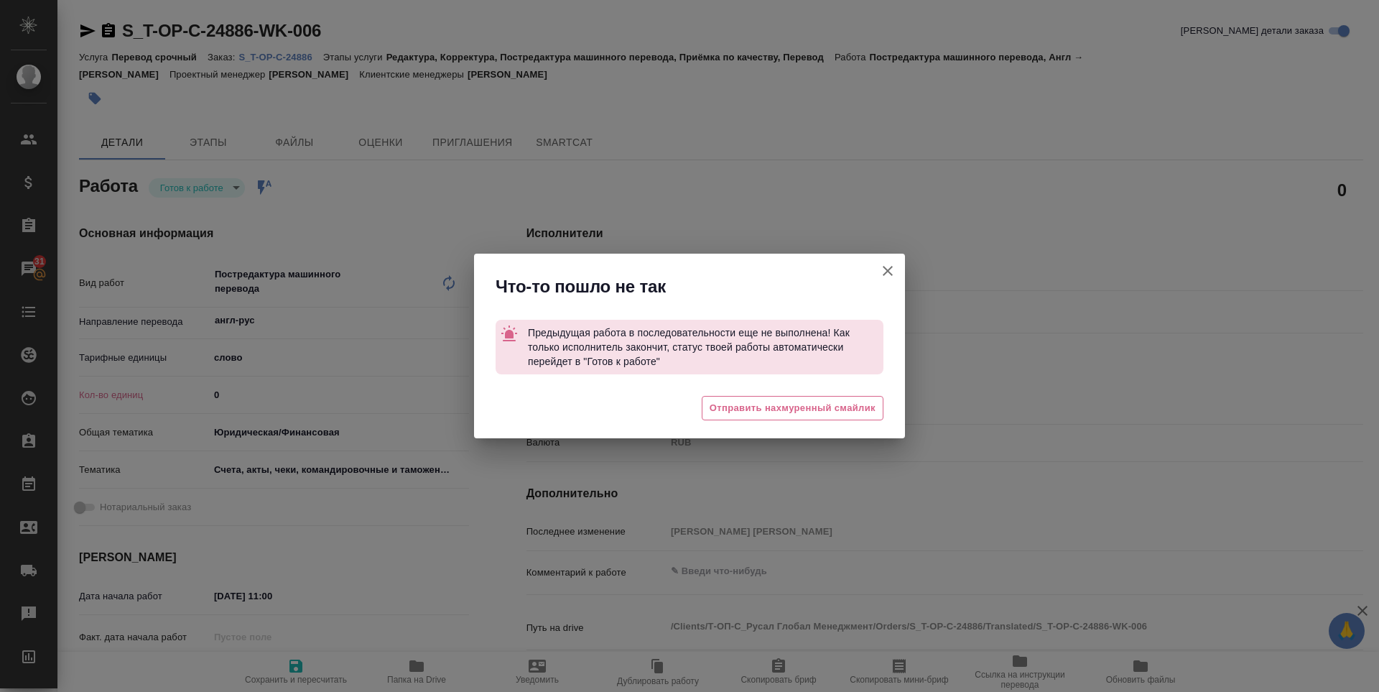
type textarea "x"
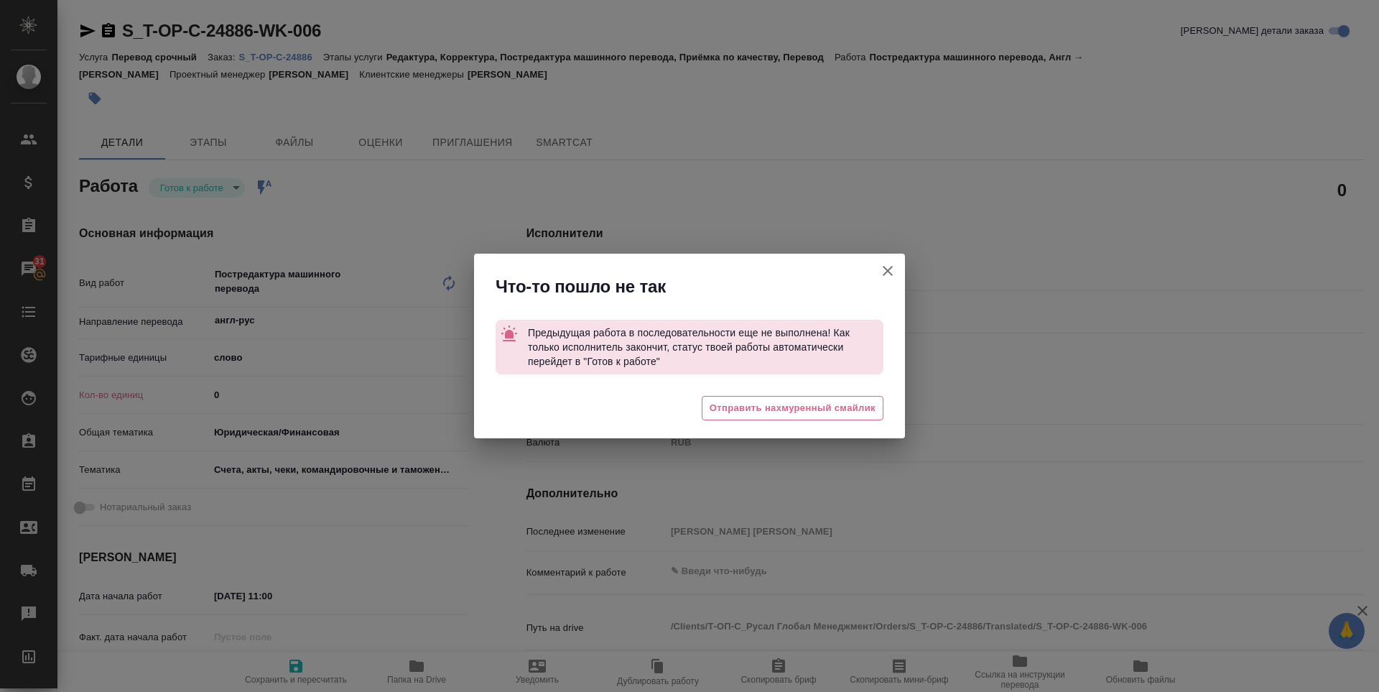
type textarea "x"
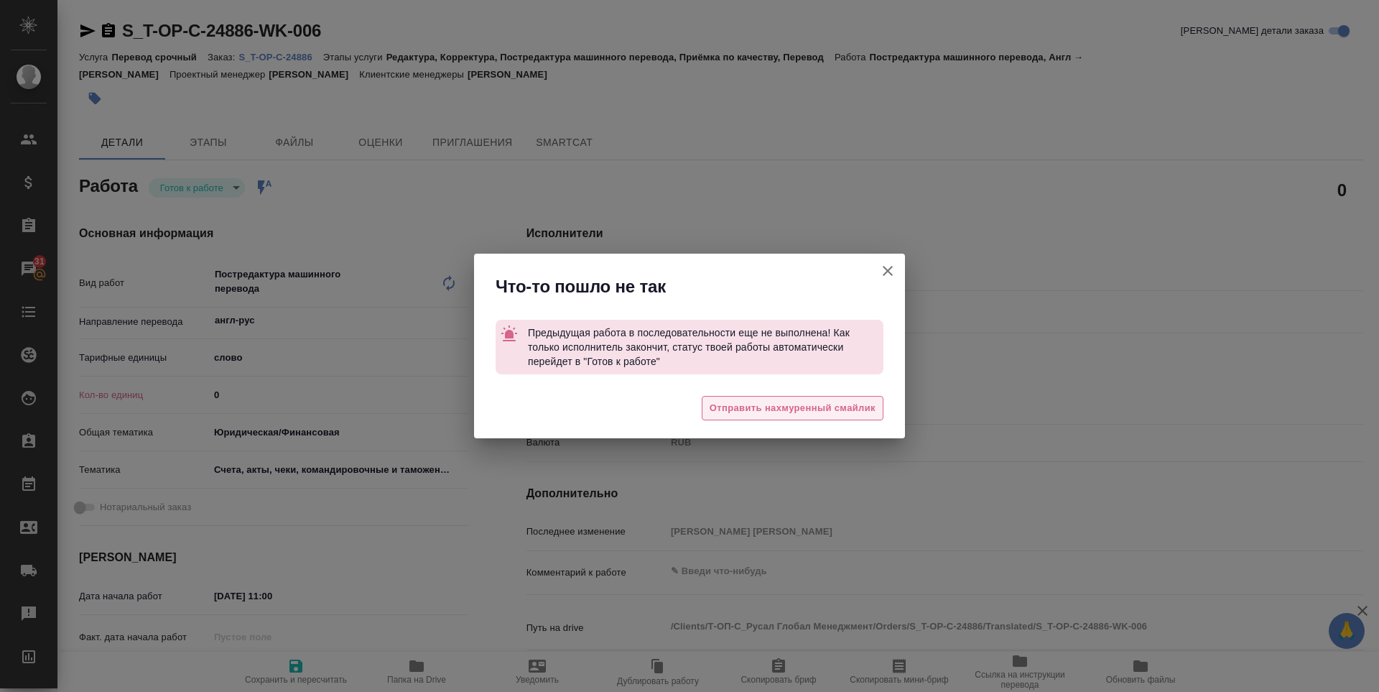
click at [824, 406] on span "Отправить нахмуренный смайлик" at bounding box center [792, 408] width 166 height 17
type textarea "x"
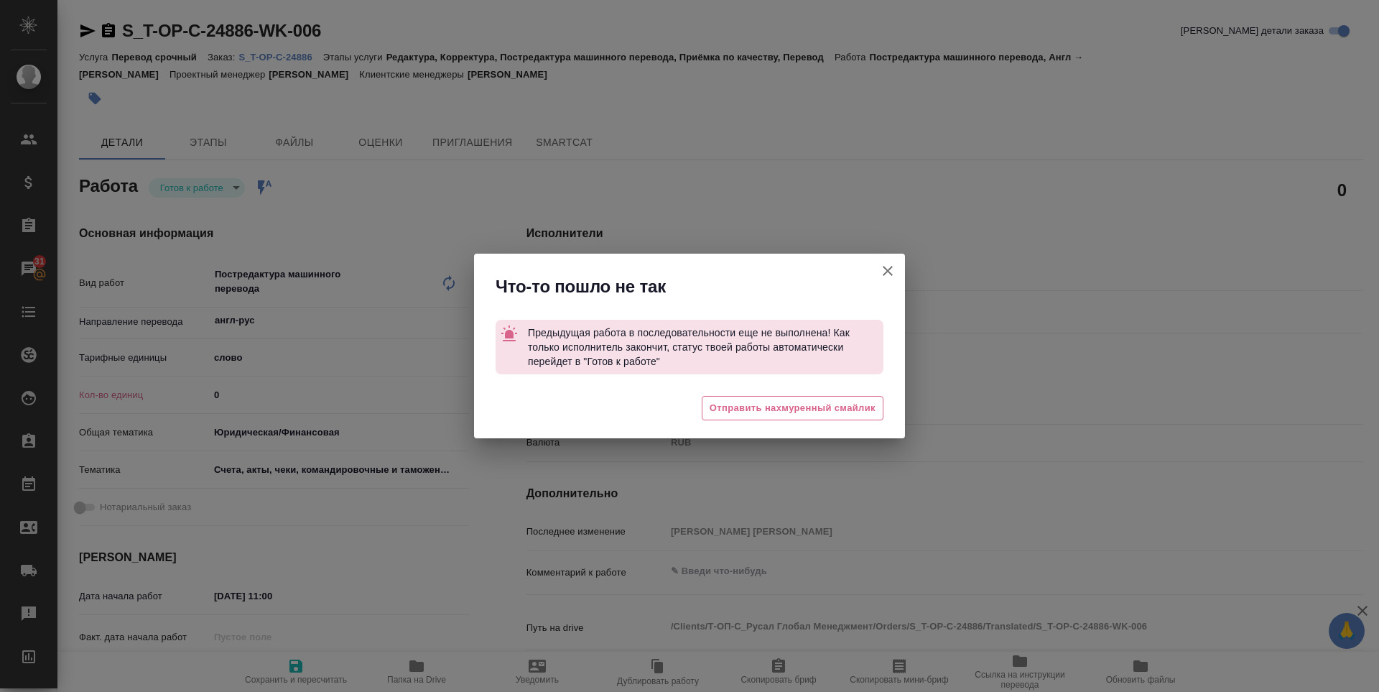
type textarea "x"
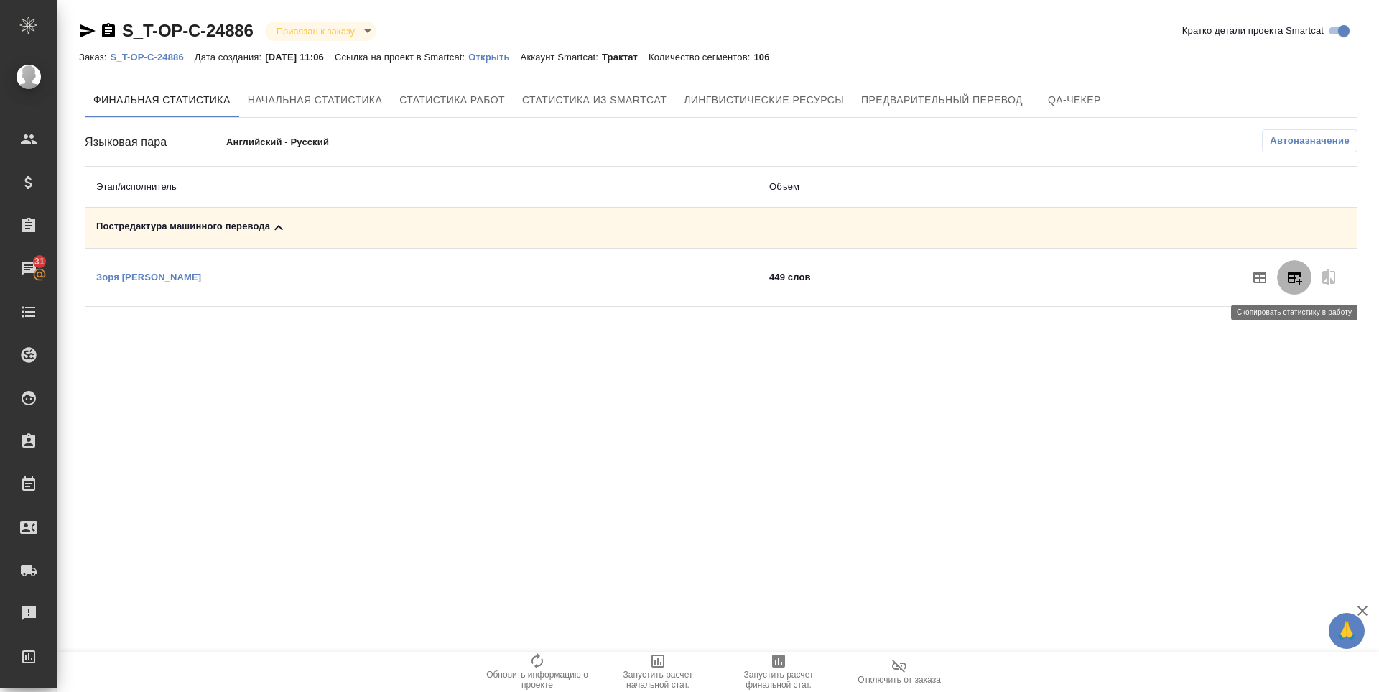
click at [1298, 273] on icon "button" at bounding box center [1295, 277] width 14 height 13
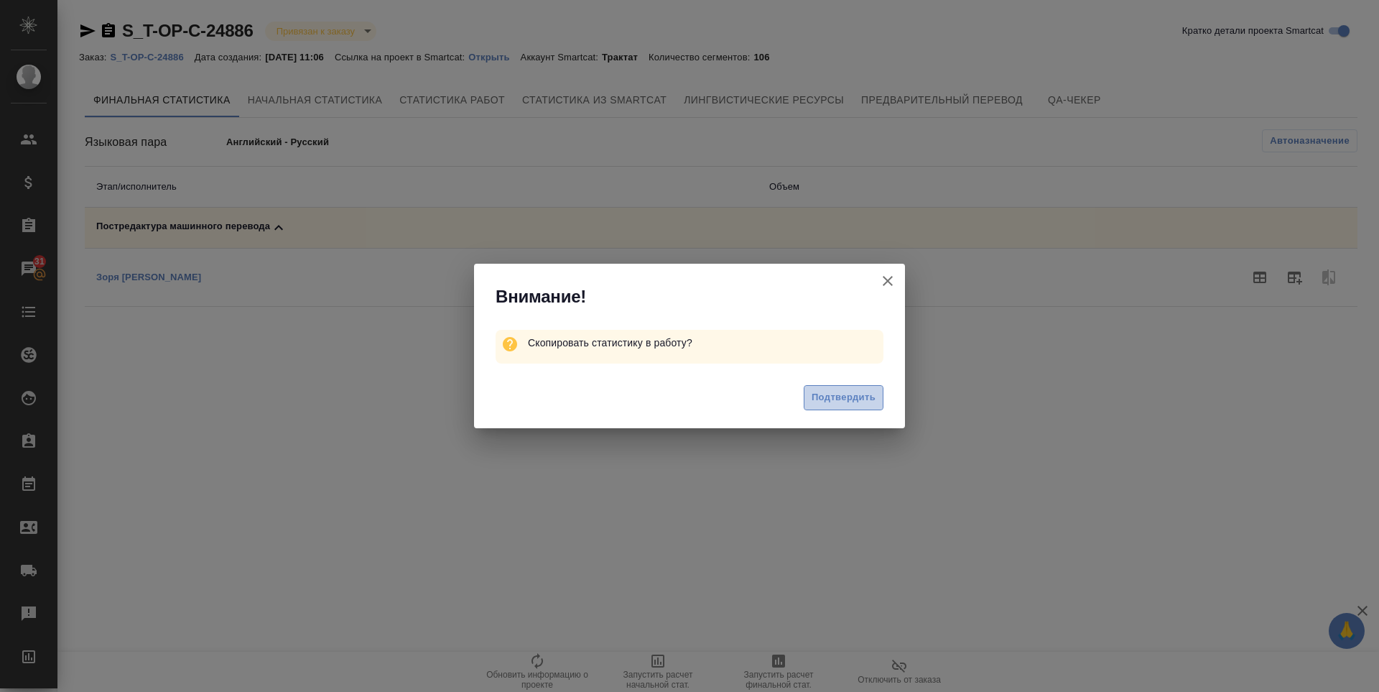
click at [857, 391] on span "Подтвердить" at bounding box center [843, 397] width 64 height 17
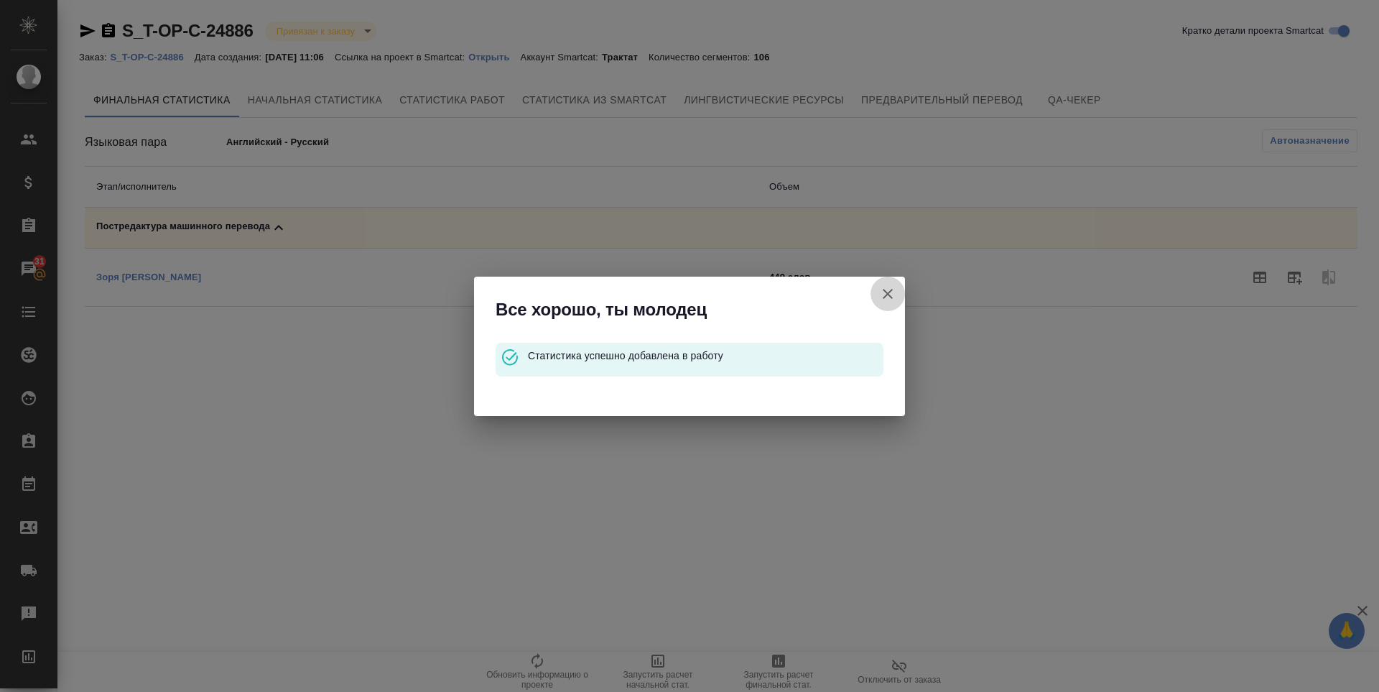
click at [878, 295] on button "Кратко детали проекта Smartcat" at bounding box center [887, 293] width 34 height 34
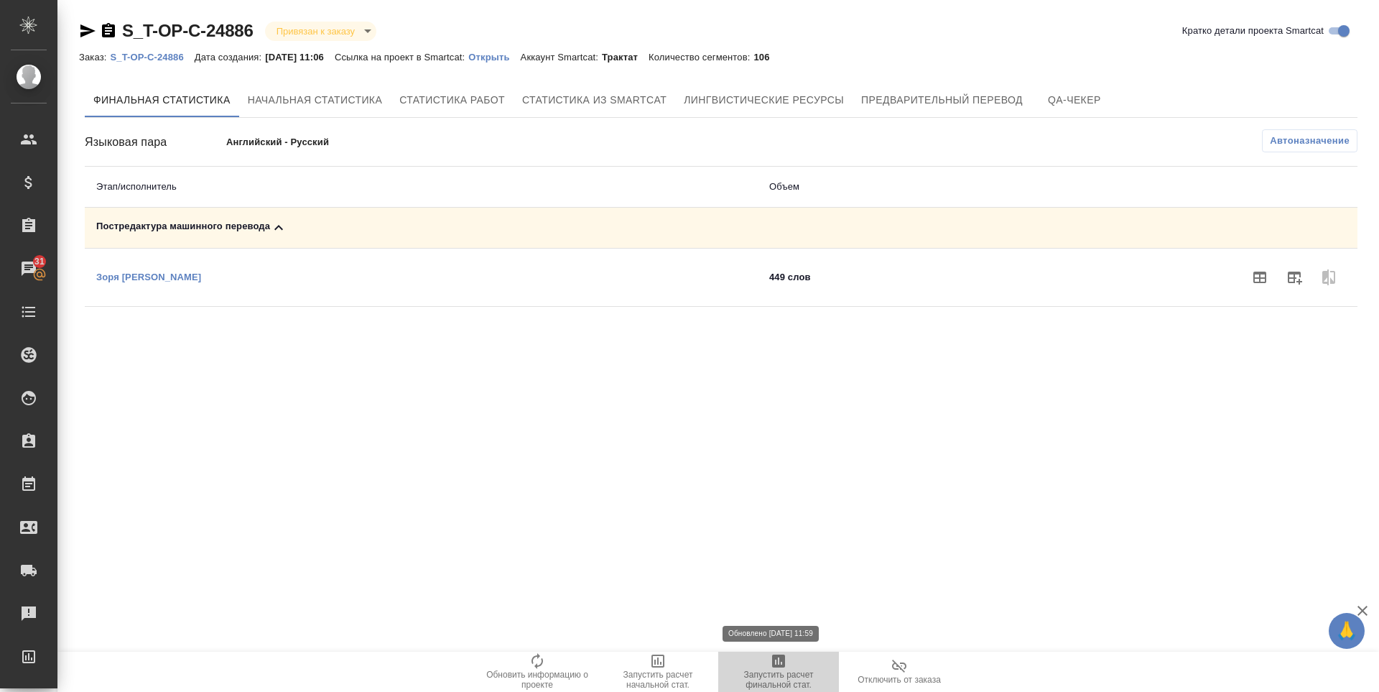
click at [746, 663] on span "Запустить расчет финальной стат." at bounding box center [778, 670] width 103 height 37
